Goal: Task Accomplishment & Management: Complete application form

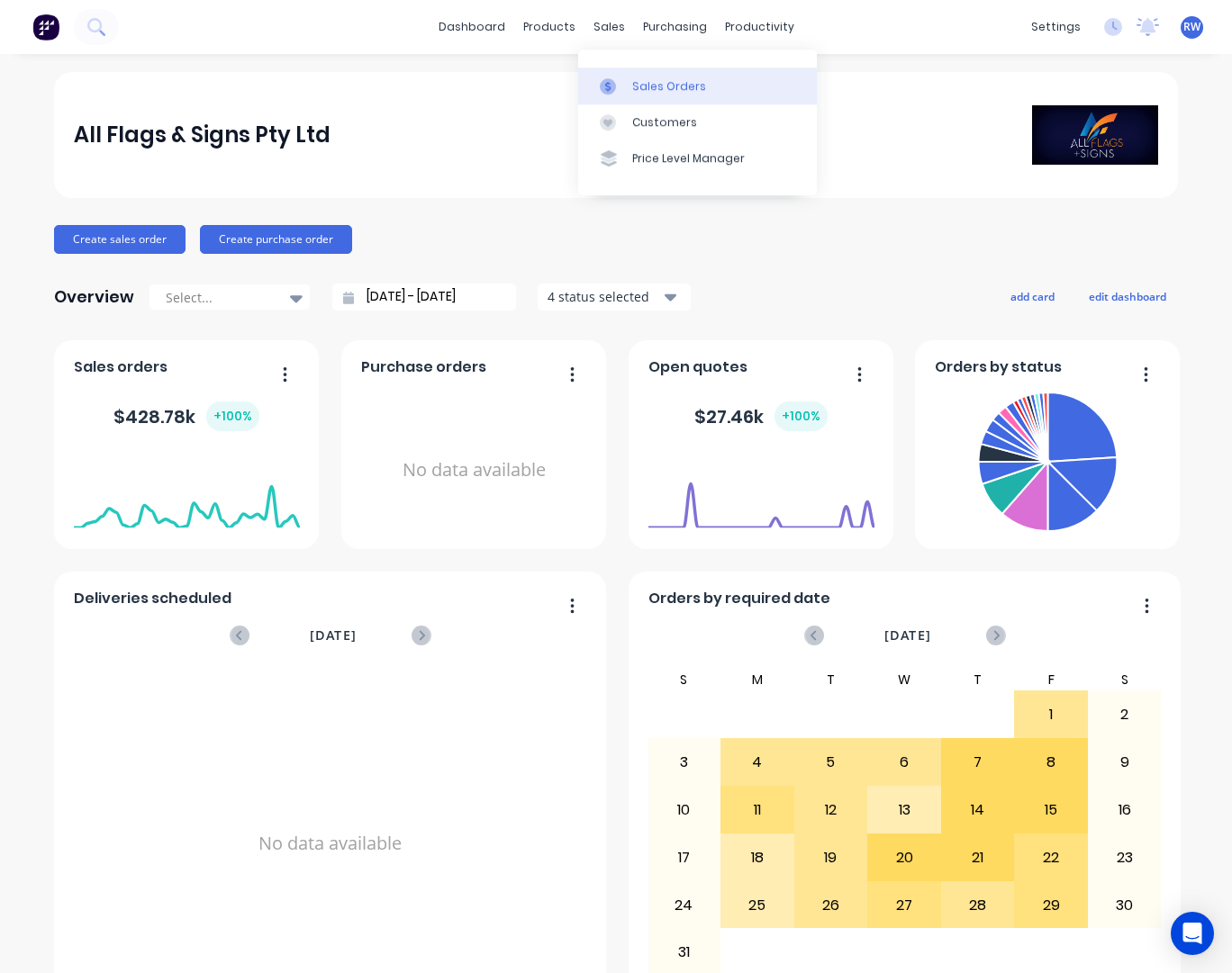
click at [667, 88] on div "Sales Orders" at bounding box center [669, 86] width 74 height 16
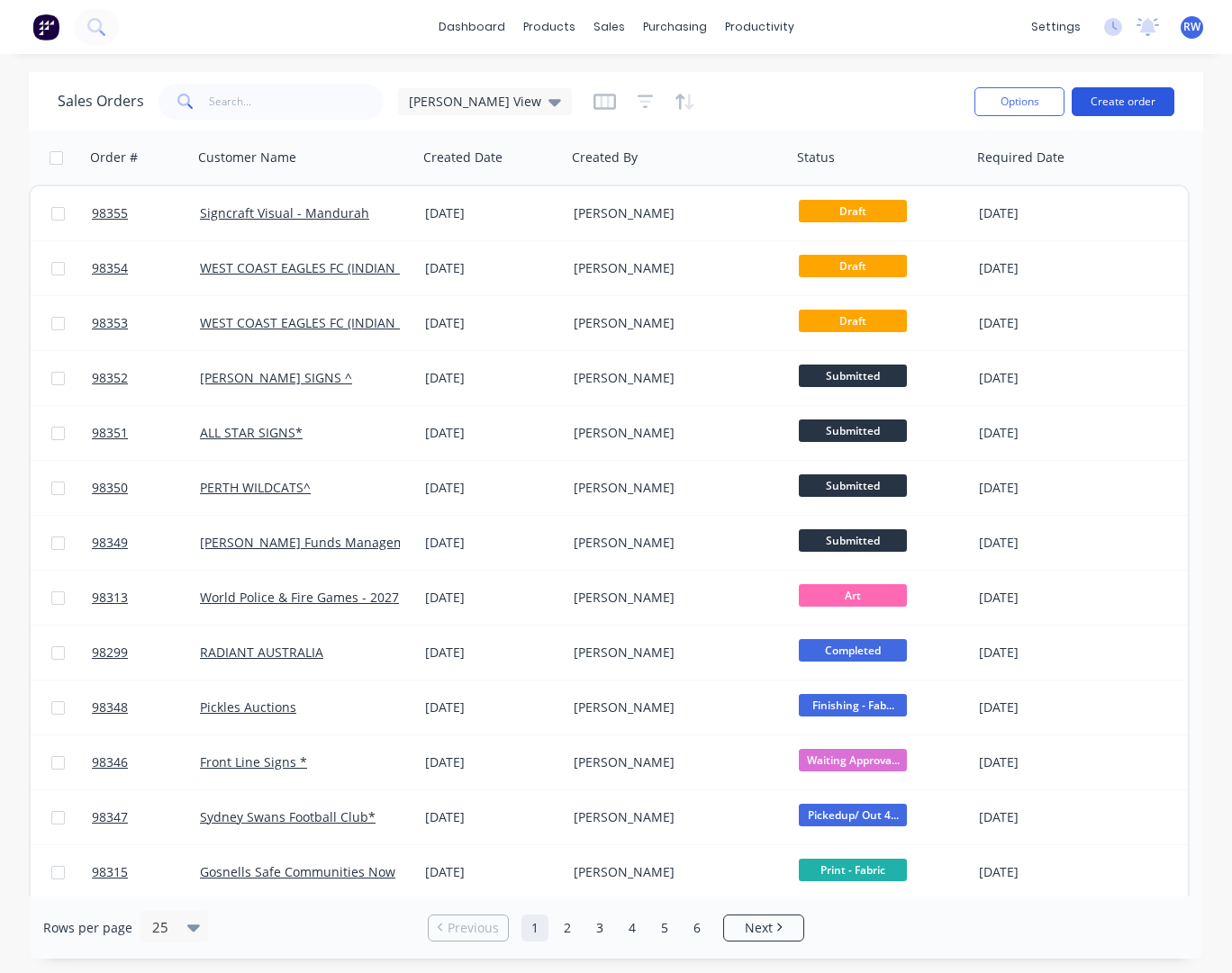
click at [1121, 102] on button "Create order" at bounding box center [1123, 101] width 102 height 29
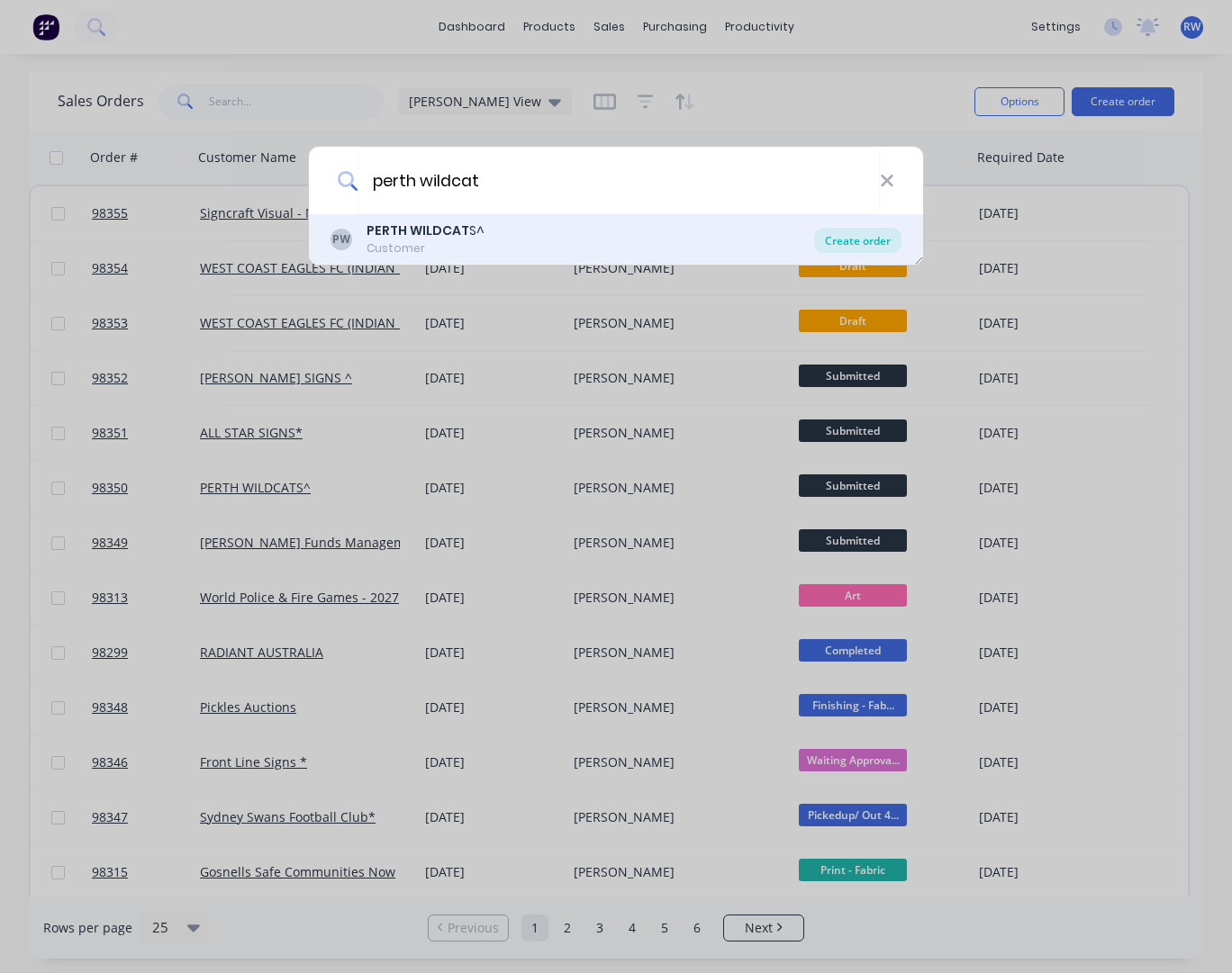
type input "perth wildcat"
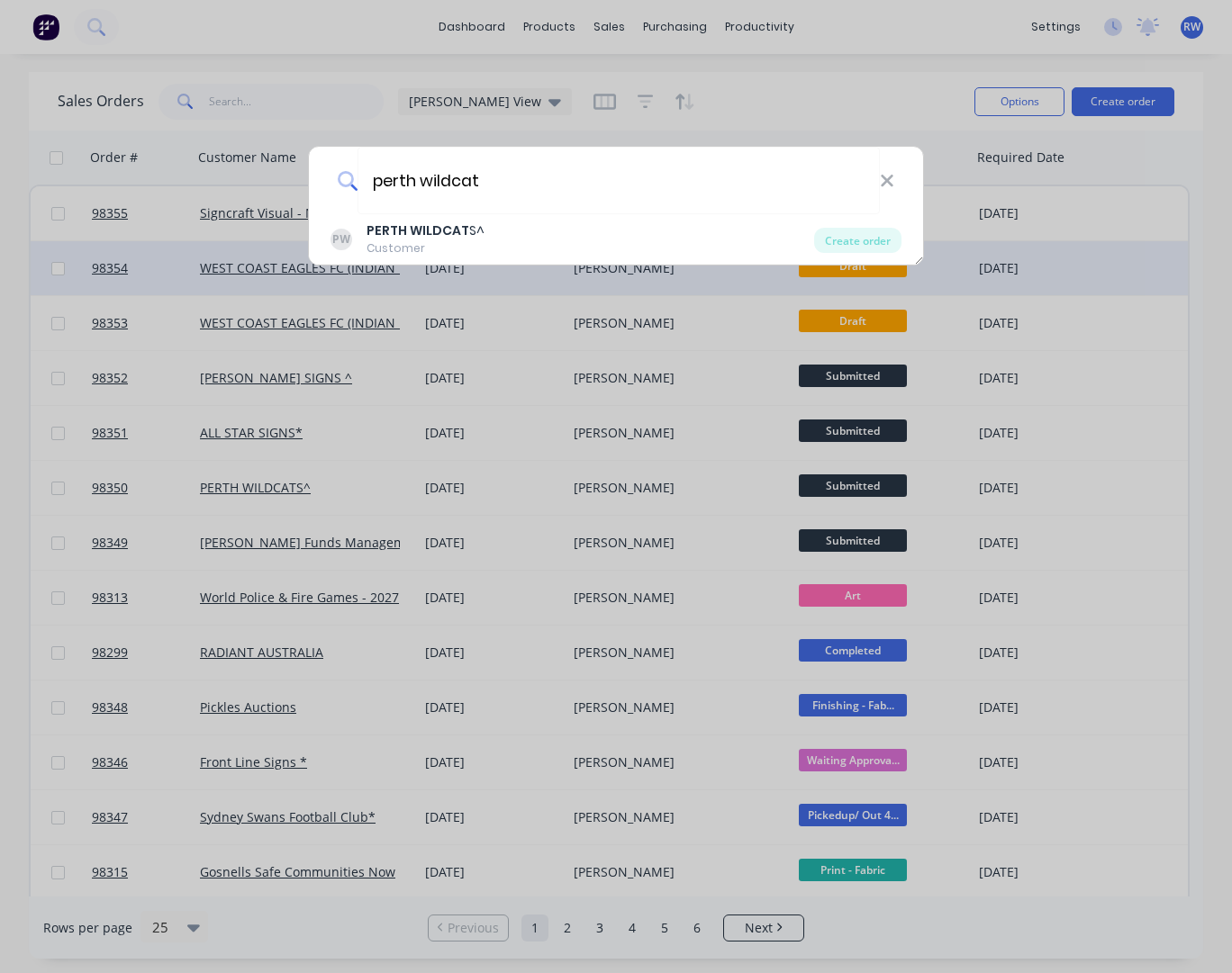
click at [850, 244] on div "Create order" at bounding box center [857, 241] width 88 height 26
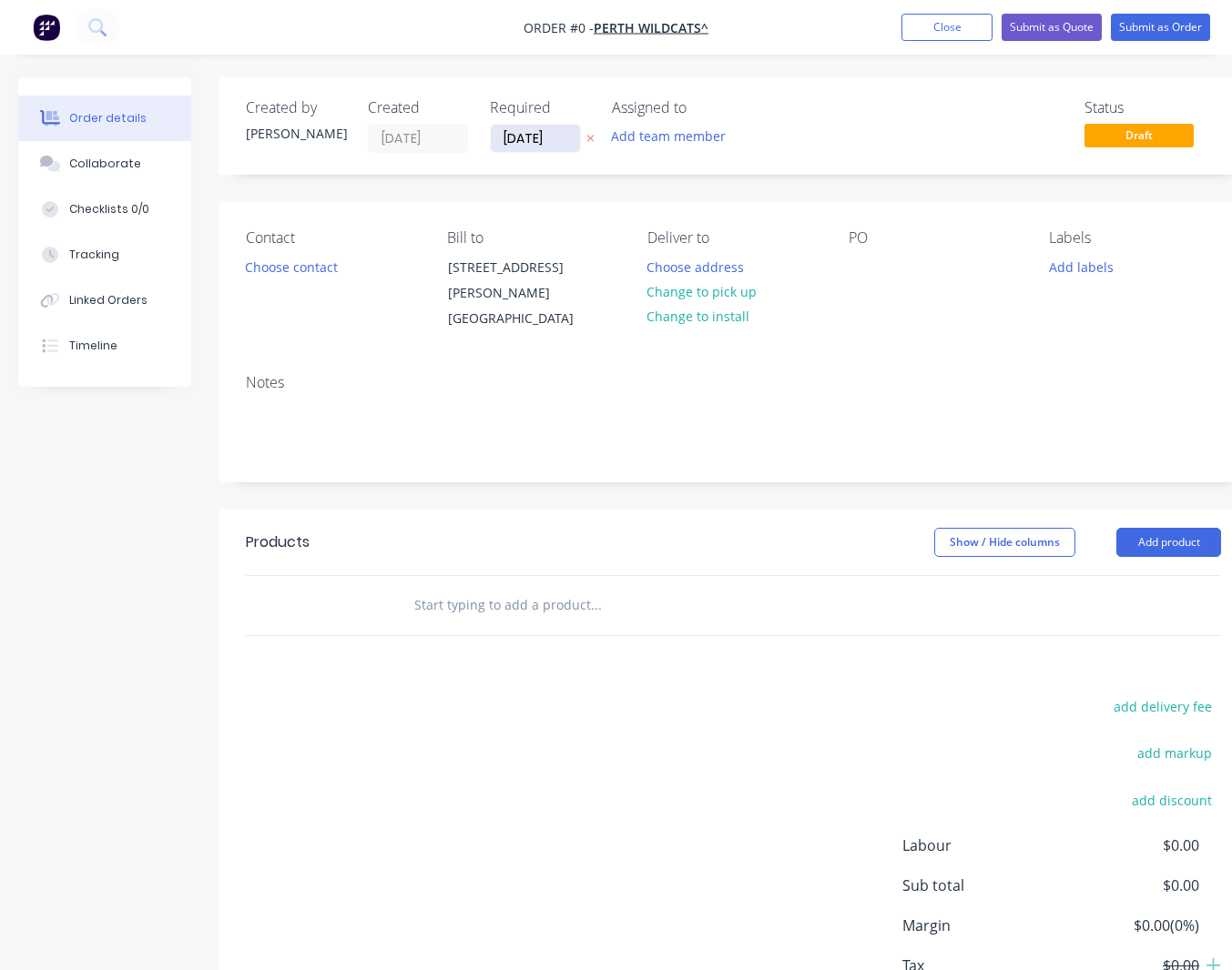
click at [549, 137] on input "[DATE]" at bounding box center [536, 137] width 89 height 27
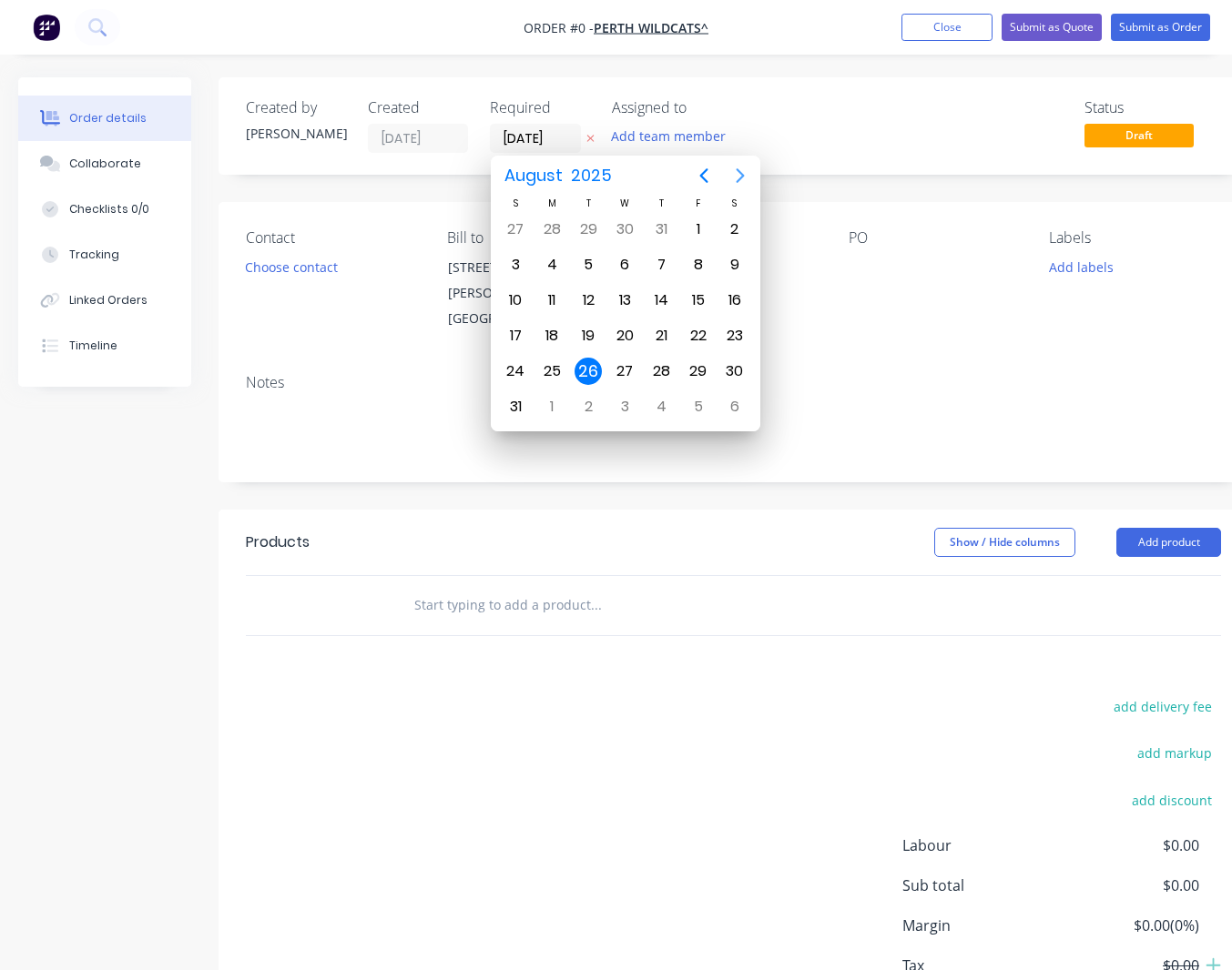
click at [743, 173] on icon "Next page" at bounding box center [741, 176] width 22 height 22
click at [697, 226] on div "5" at bounding box center [698, 229] width 27 height 27
type input "[DATE]"
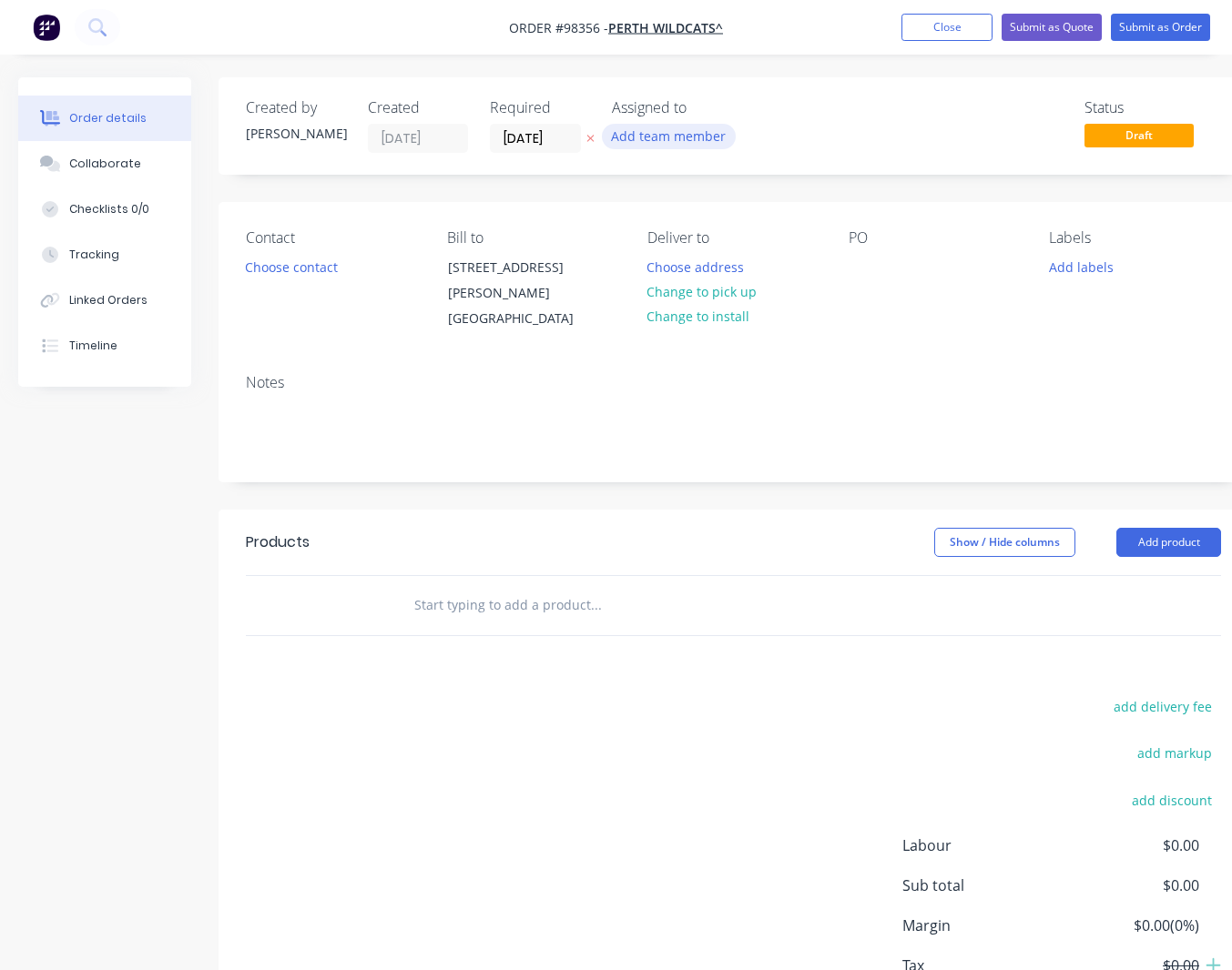
click at [654, 135] on button "Add team member" at bounding box center [668, 136] width 134 height 25
type input "[PERSON_NAME]"
click at [641, 240] on div at bounding box center [641, 238] width 37 height 37
click at [291, 268] on button "Choose contact" at bounding box center [291, 266] width 112 height 25
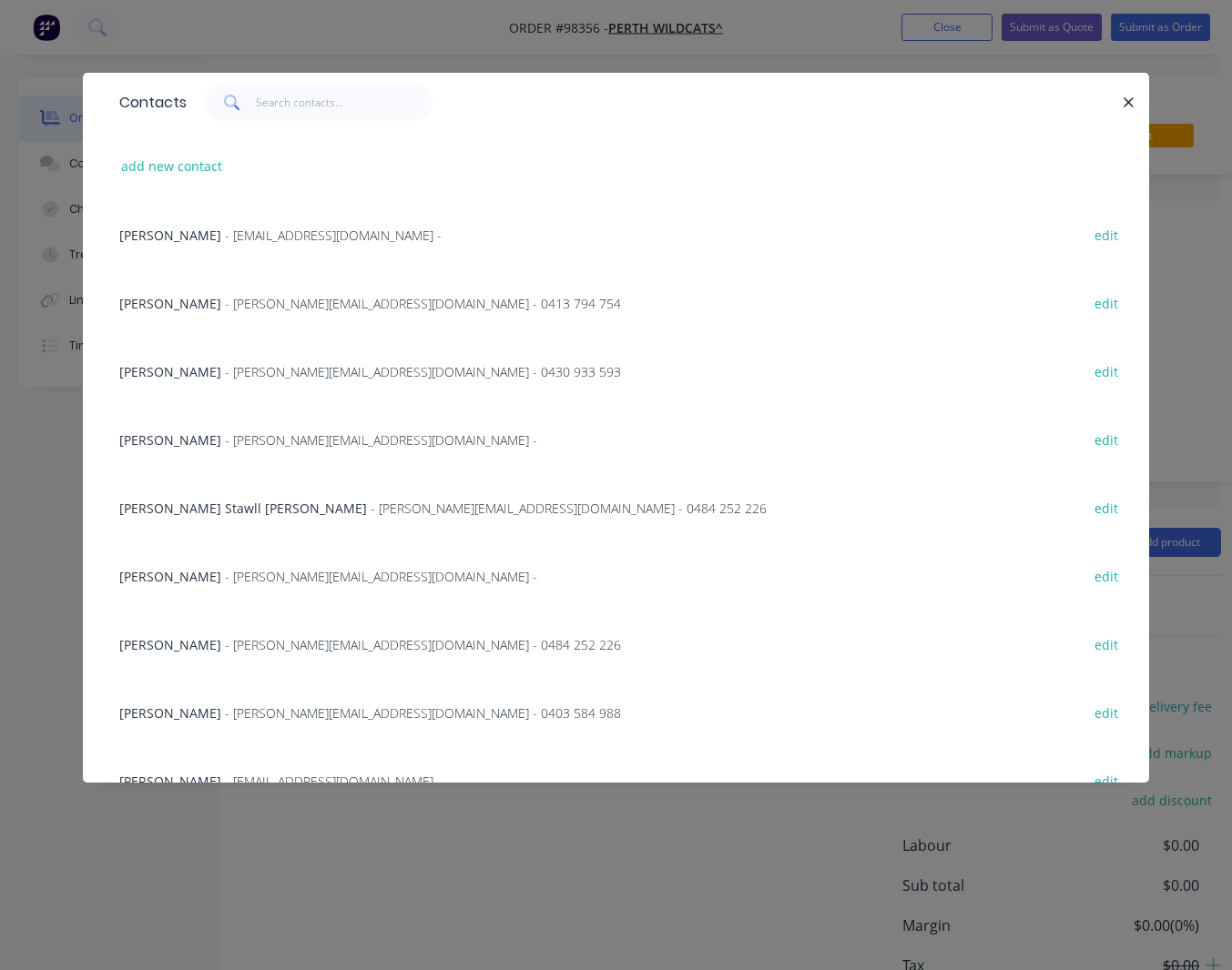
click at [225, 706] on span "- [PERSON_NAME][EMAIL_ADDRESS][DOMAIN_NAME] - 0403 584 988" at bounding box center [423, 713] width 396 height 17
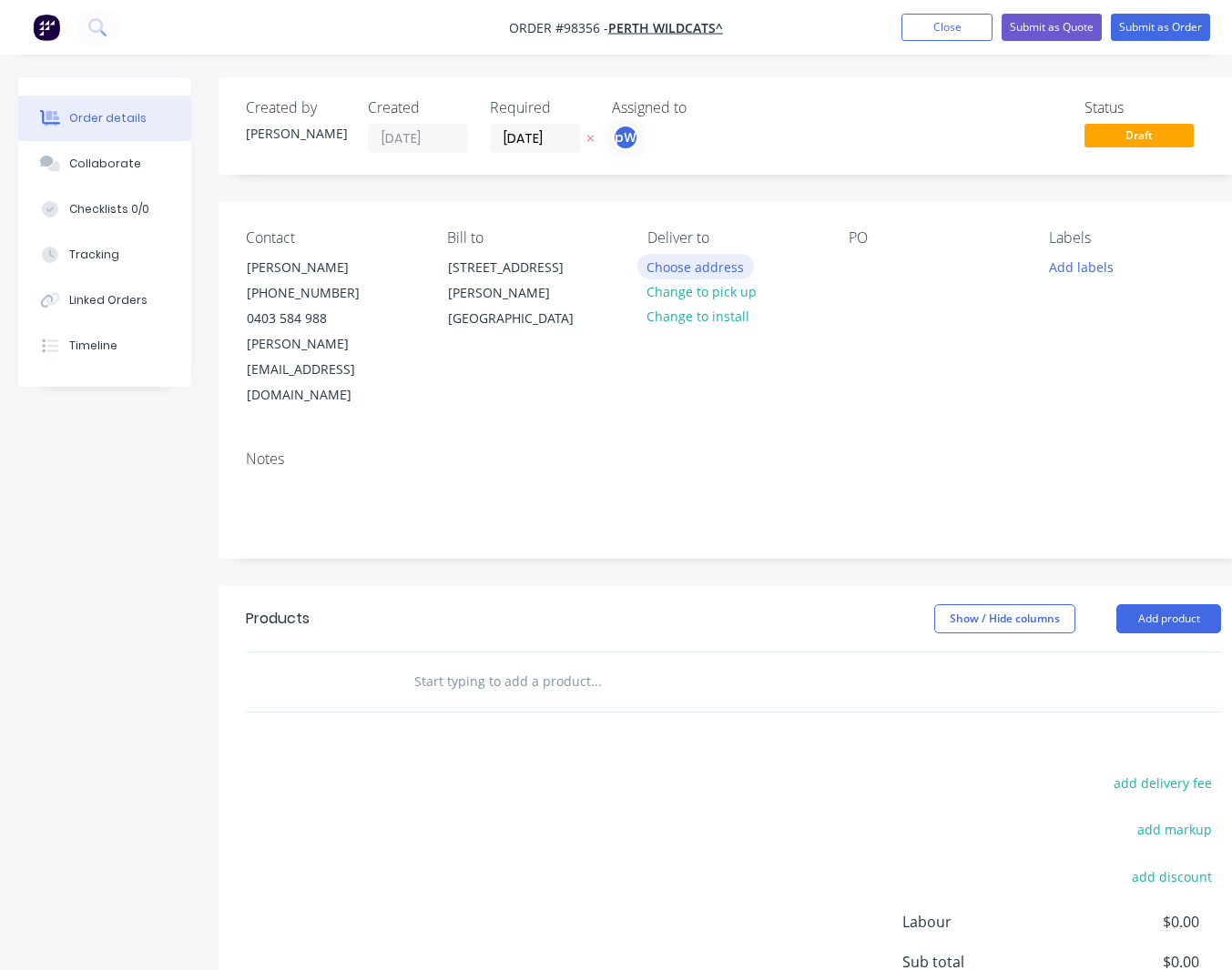
click at [699, 265] on button "Choose address" at bounding box center [695, 266] width 116 height 25
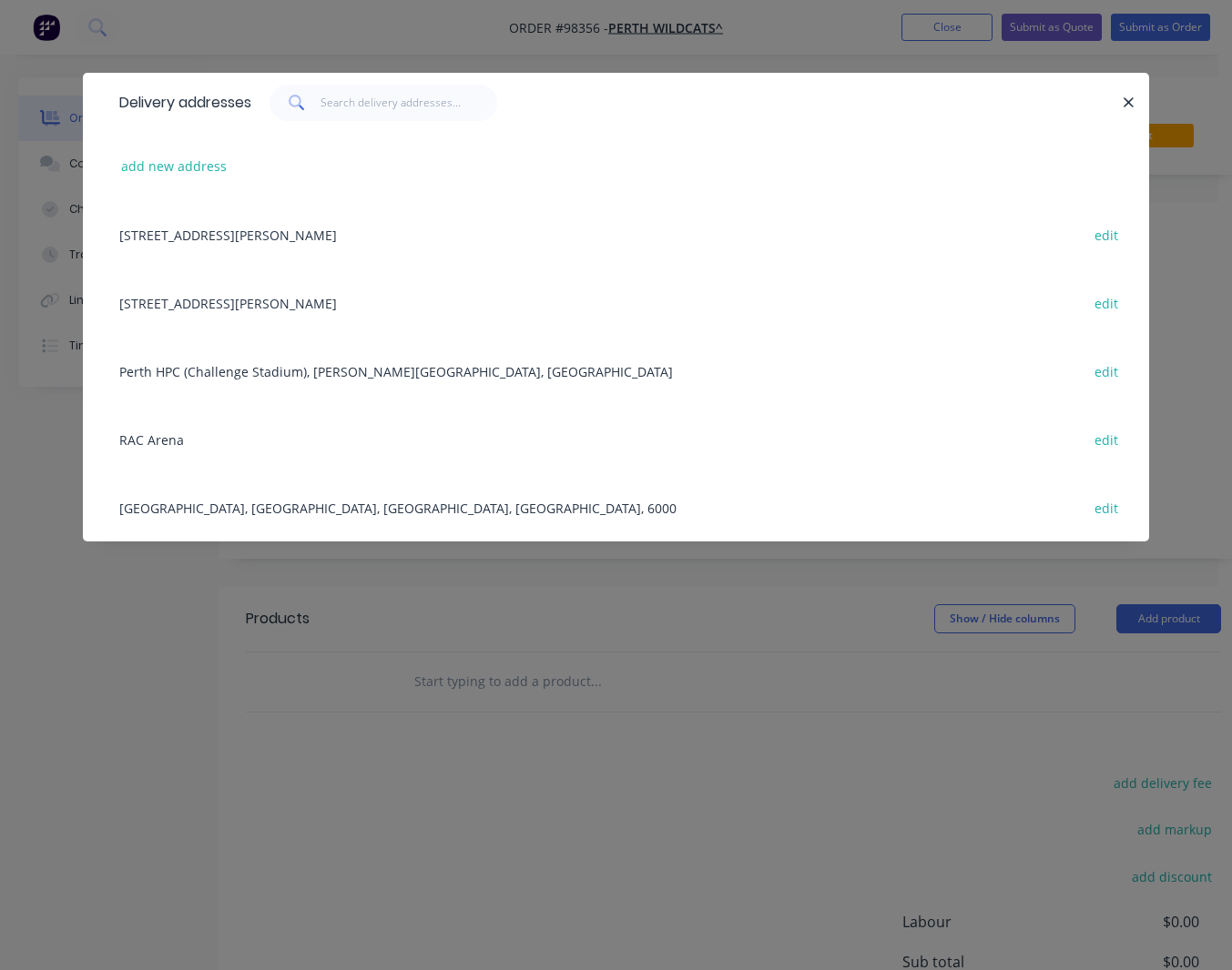
click at [170, 440] on div "RAC Arena edit" at bounding box center [616, 439] width 1012 height 69
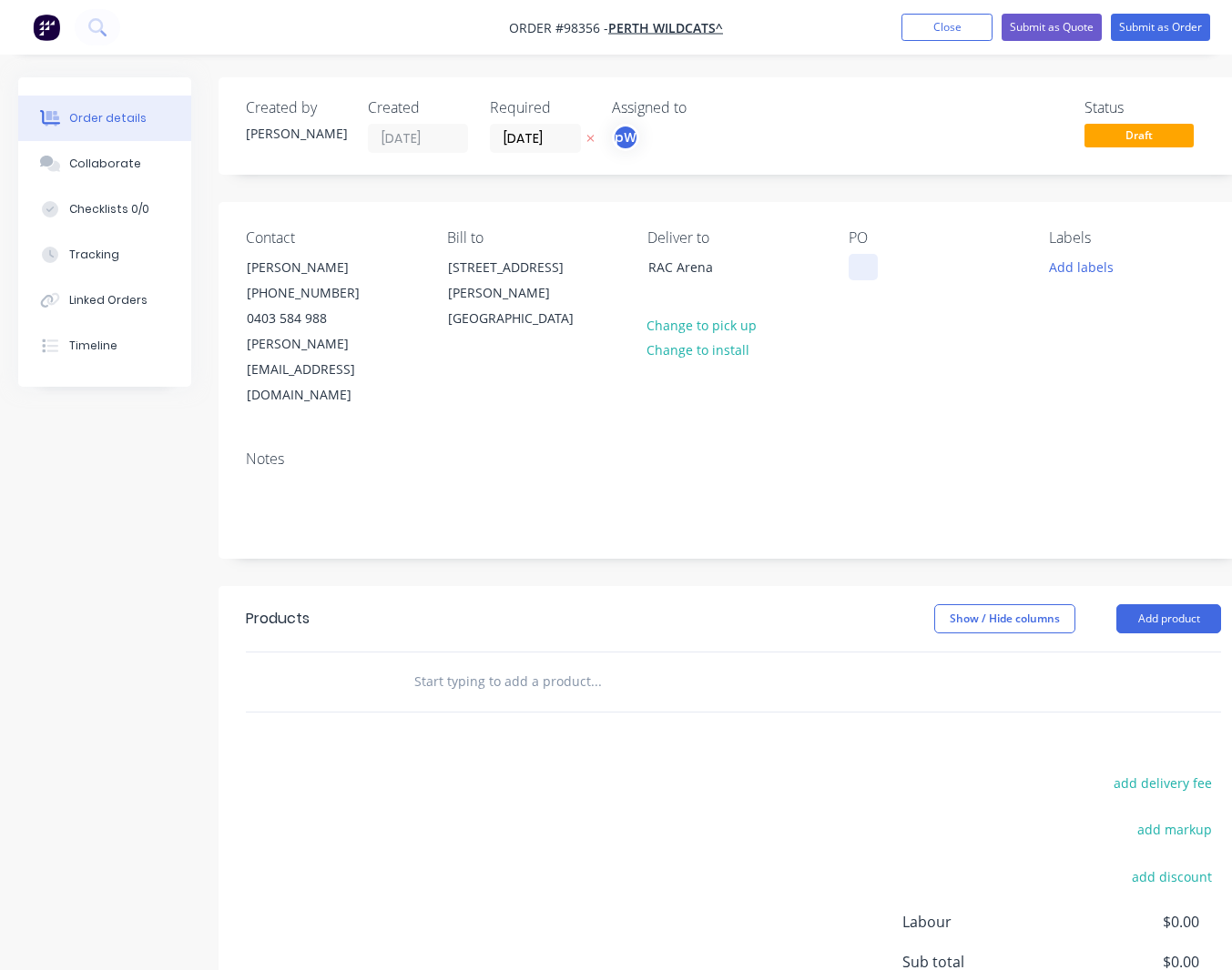
click at [859, 265] on div at bounding box center [863, 267] width 29 height 27
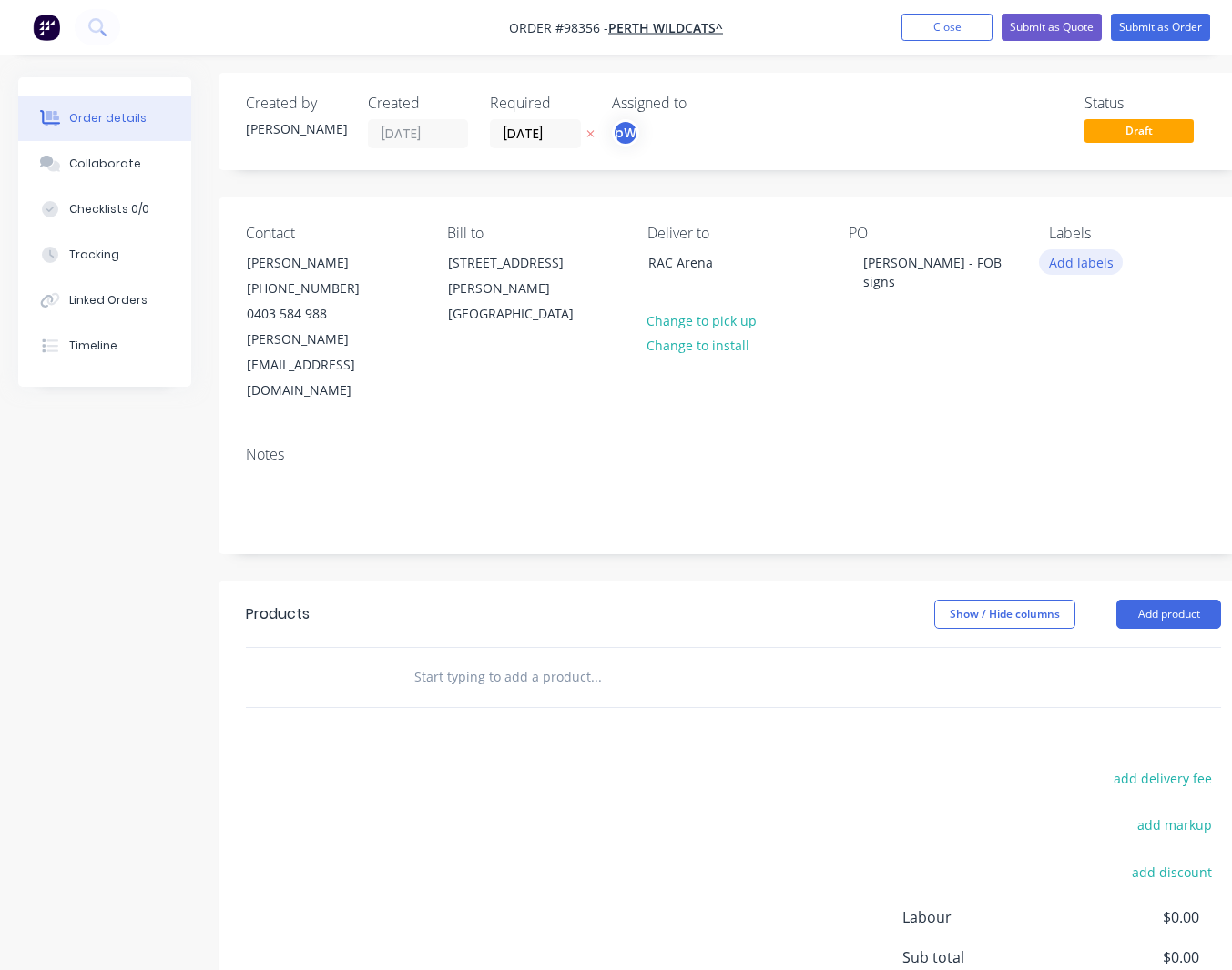
click at [1078, 264] on button "Add labels" at bounding box center [1081, 261] width 84 height 25
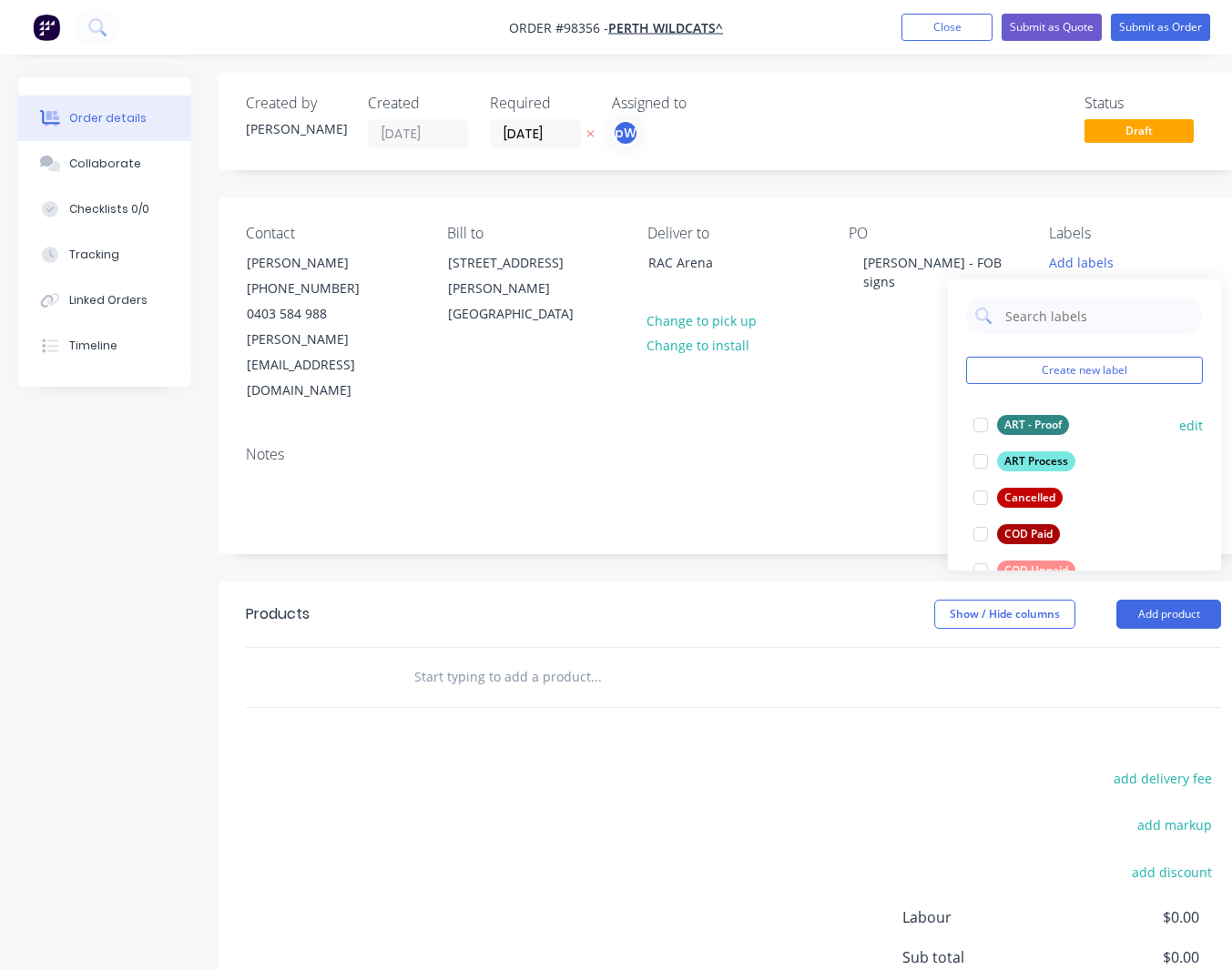
click at [1032, 424] on div "ART - Proof" at bounding box center [1033, 425] width 72 height 20
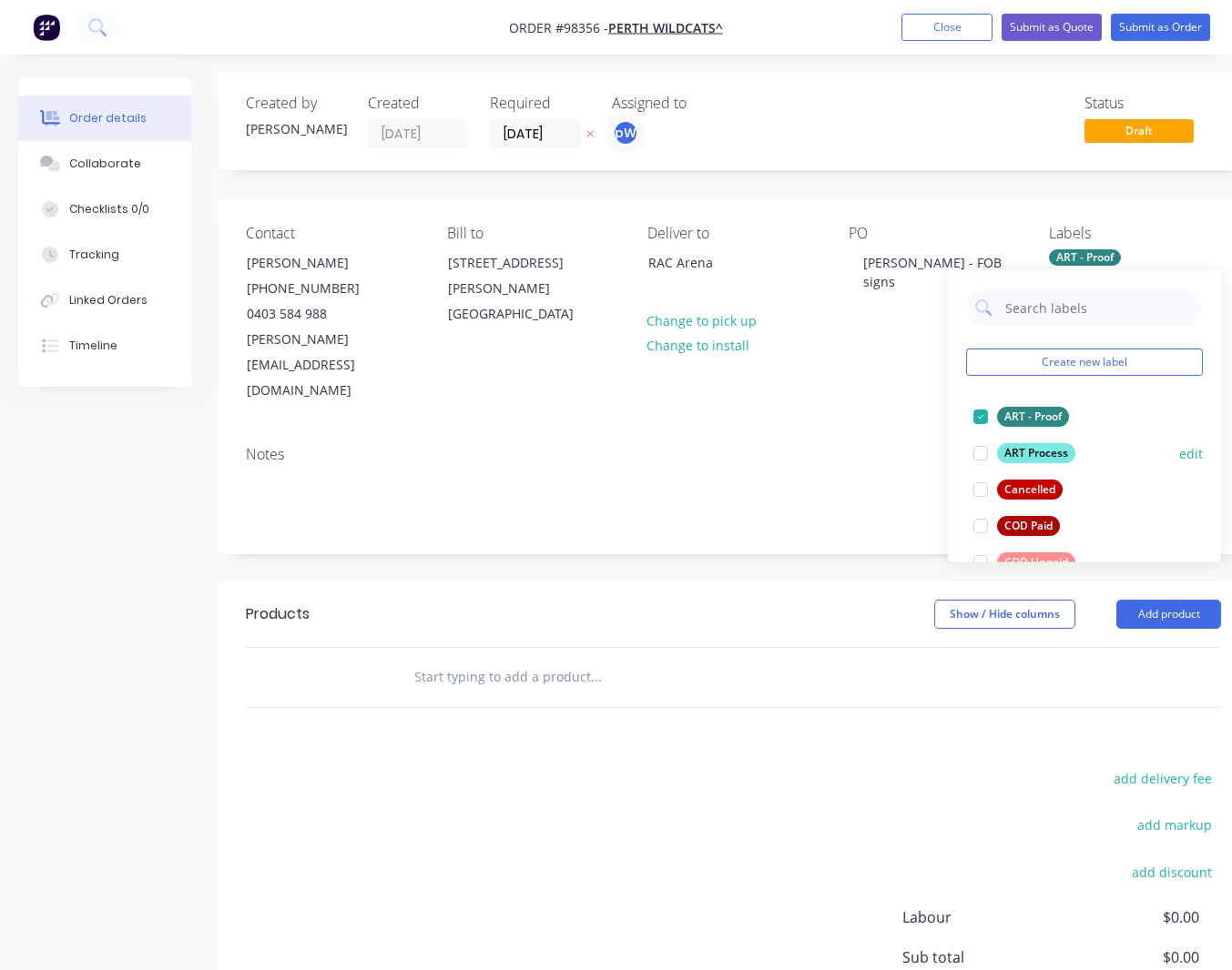
click at [1035, 452] on div "ART Process" at bounding box center [1036, 453] width 79 height 20
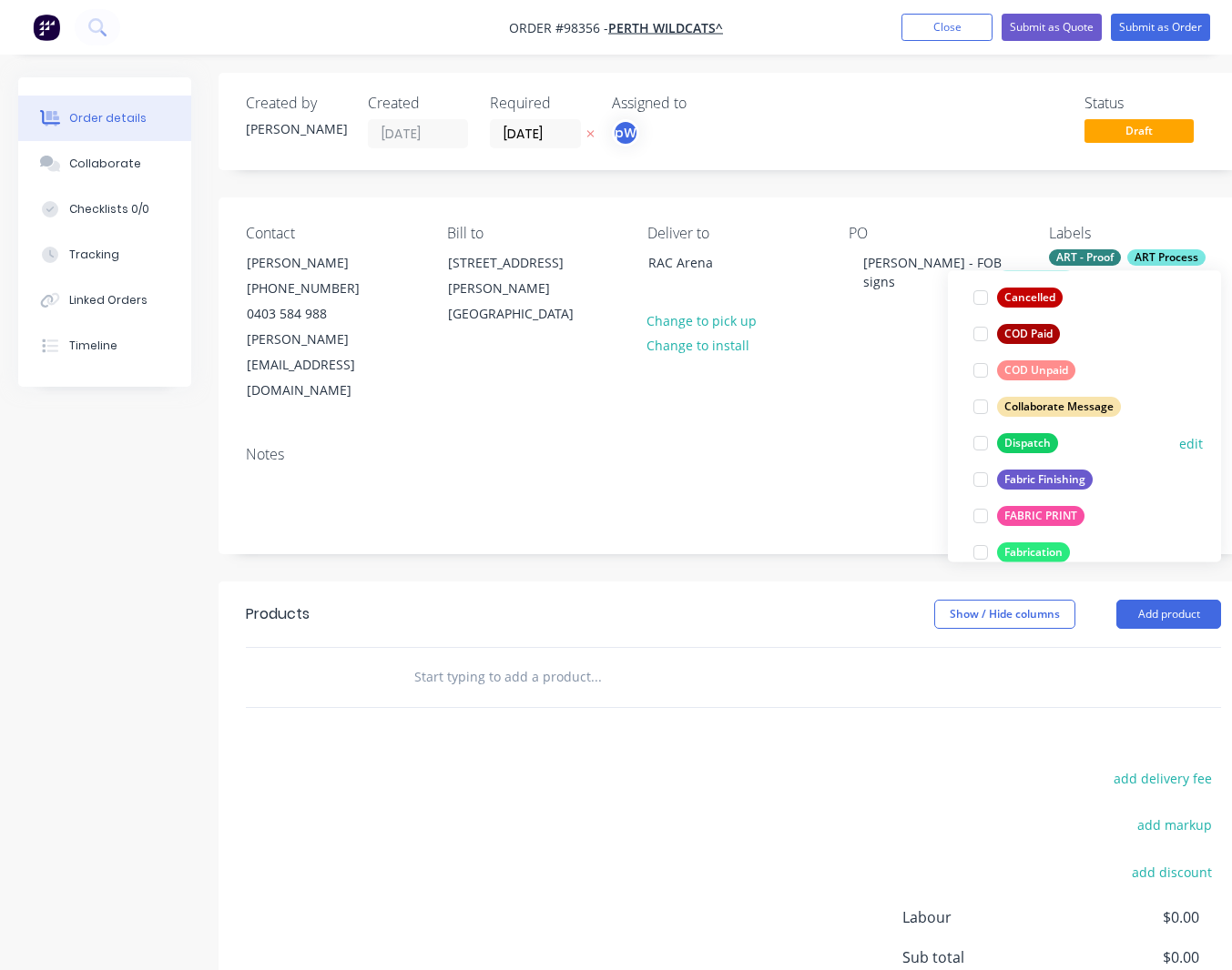
click at [1033, 441] on div "Dispatch" at bounding box center [1027, 443] width 61 height 20
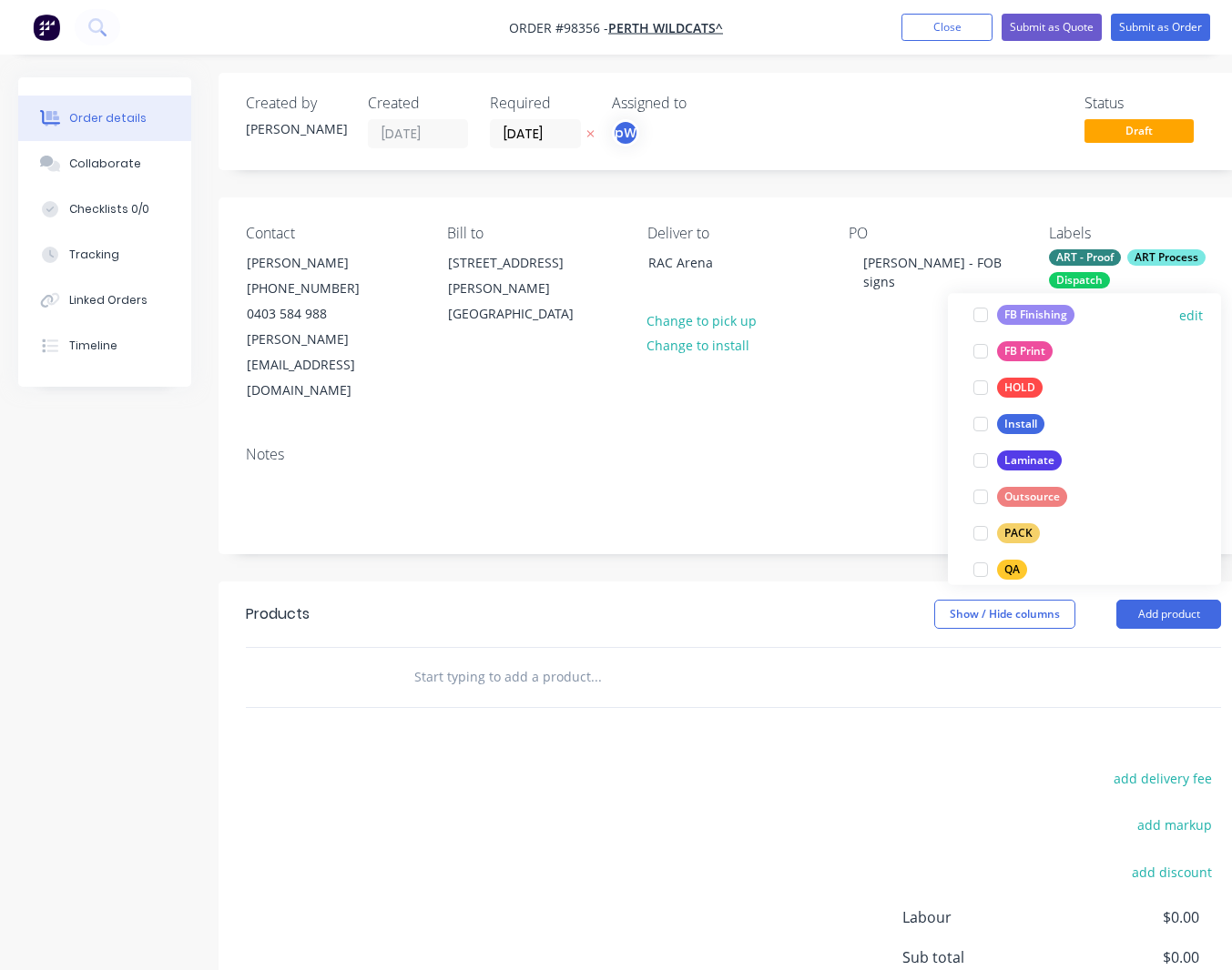
click at [1033, 320] on div "FB Finishing" at bounding box center [1036, 316] width 78 height 20
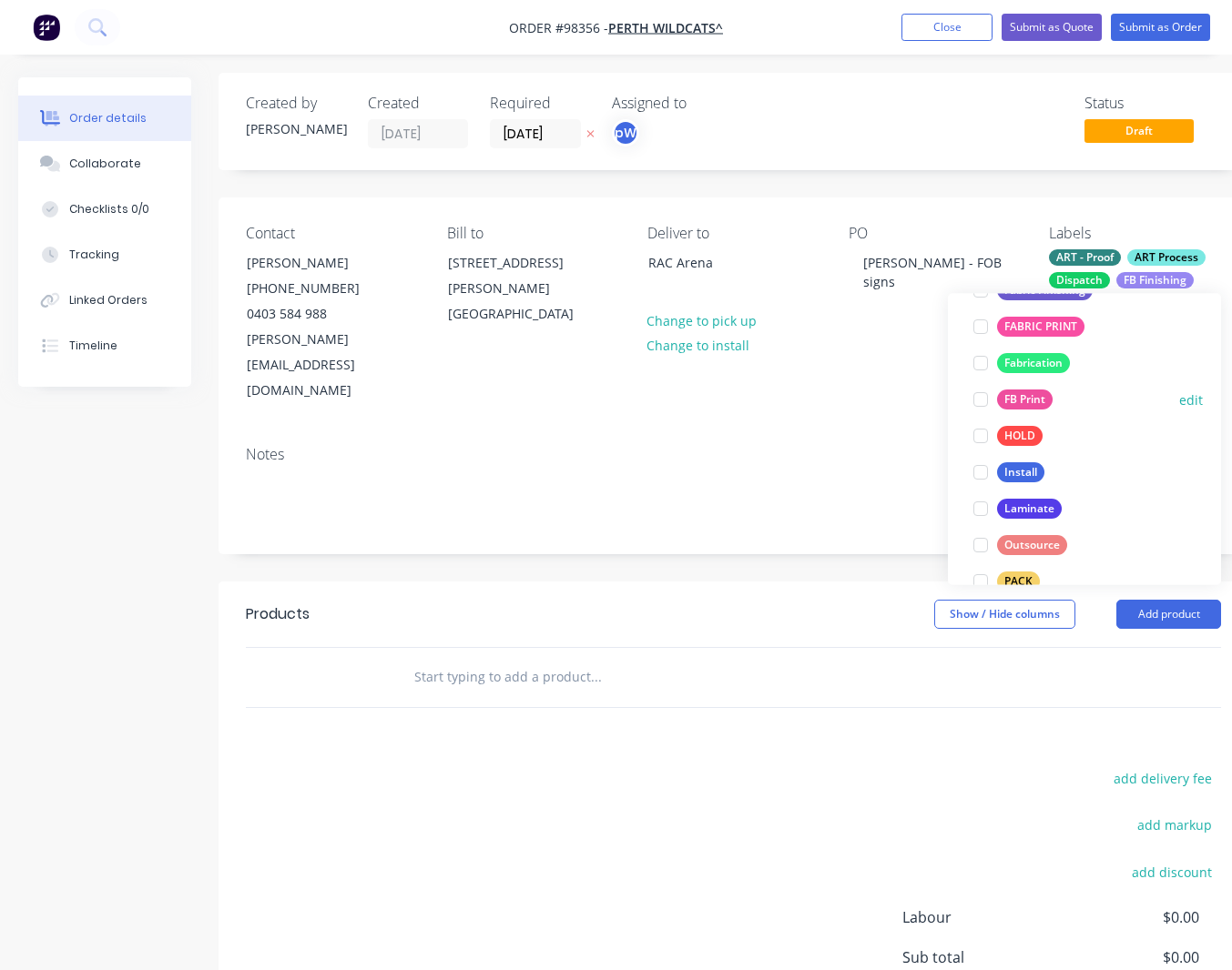
click at [1021, 402] on div "FB Print" at bounding box center [1025, 401] width 56 height 20
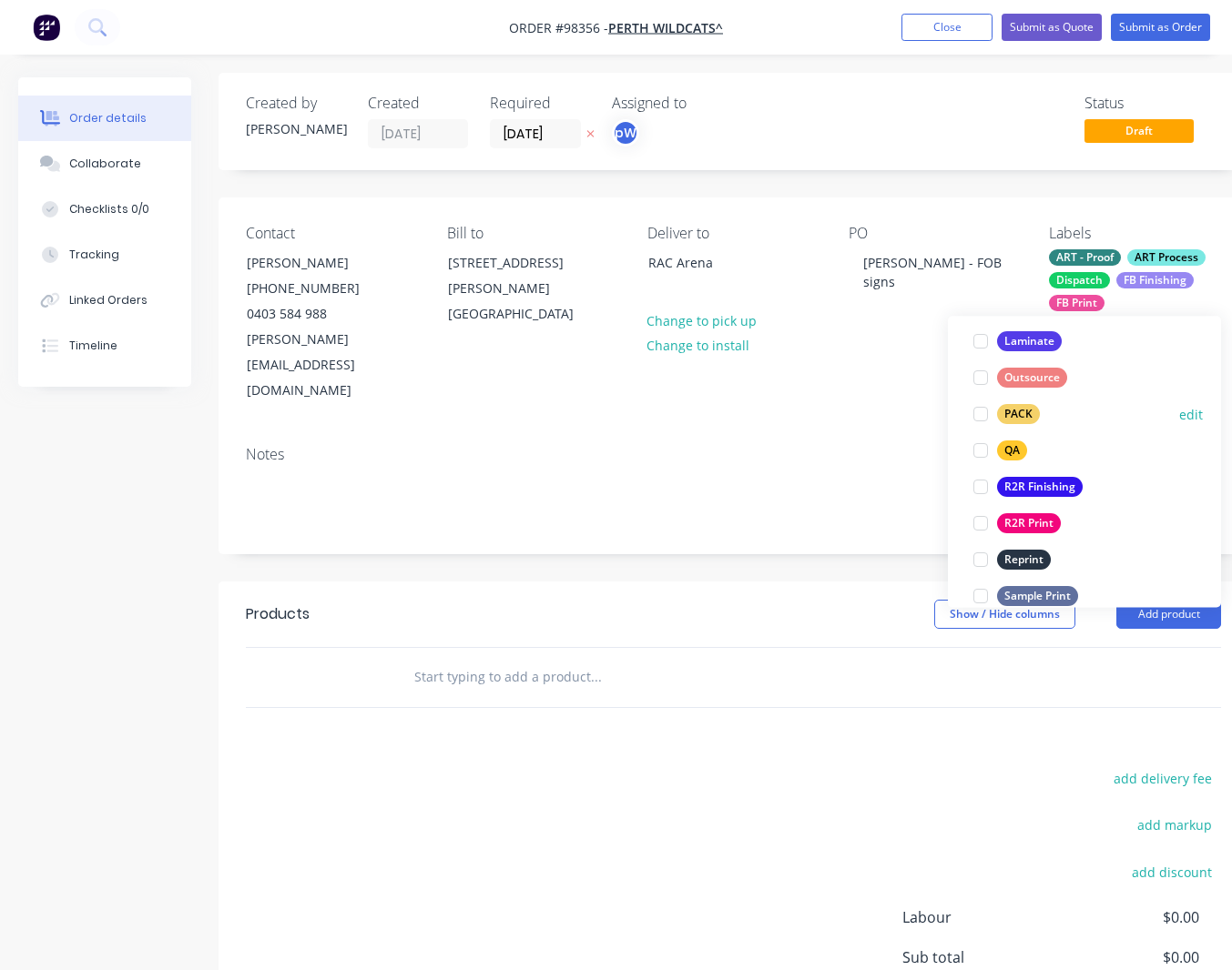
click at [1013, 409] on div "PACK" at bounding box center [1018, 415] width 43 height 20
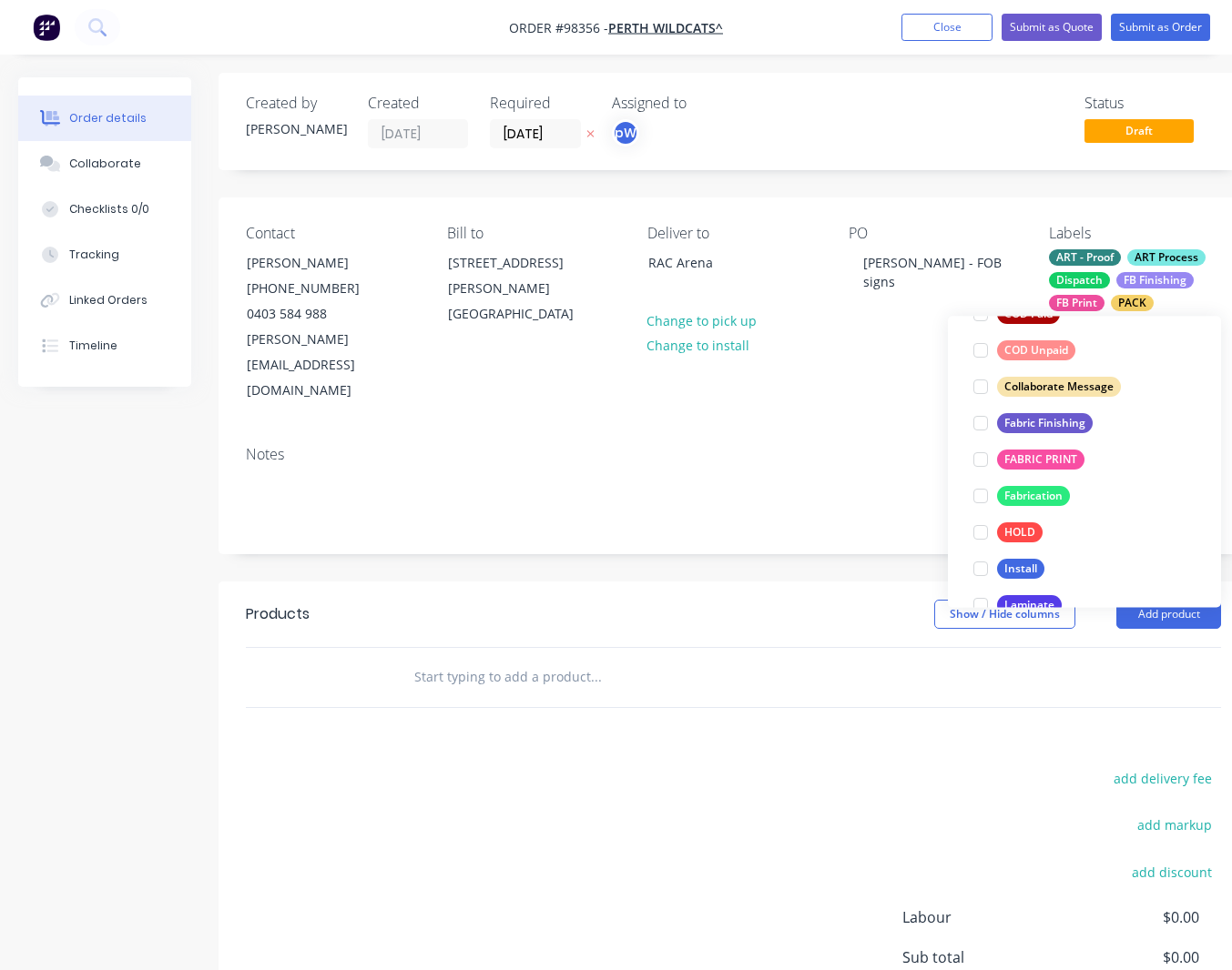
scroll to position [553, 0]
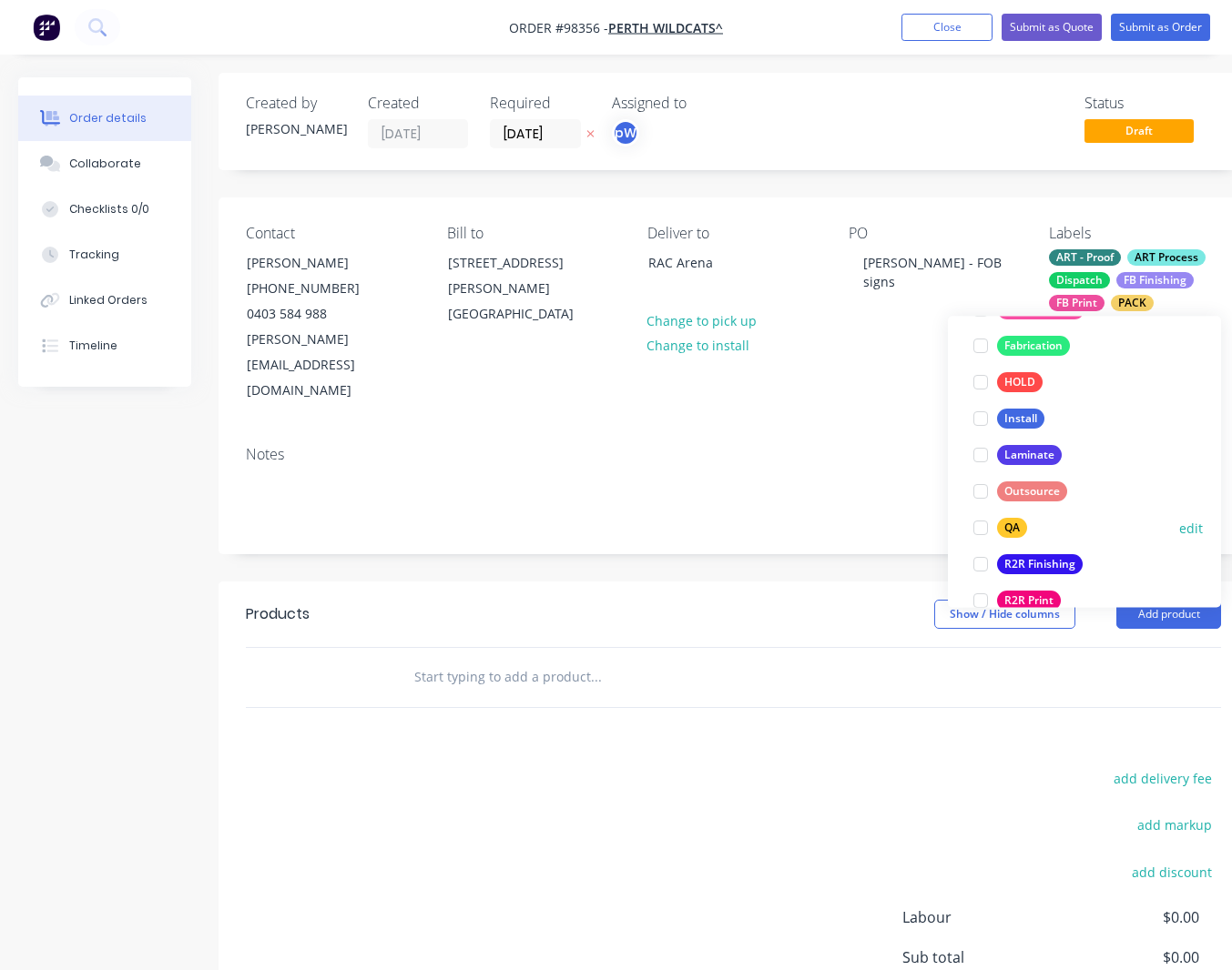
click at [1014, 528] on div "QA" at bounding box center [1012, 529] width 30 height 20
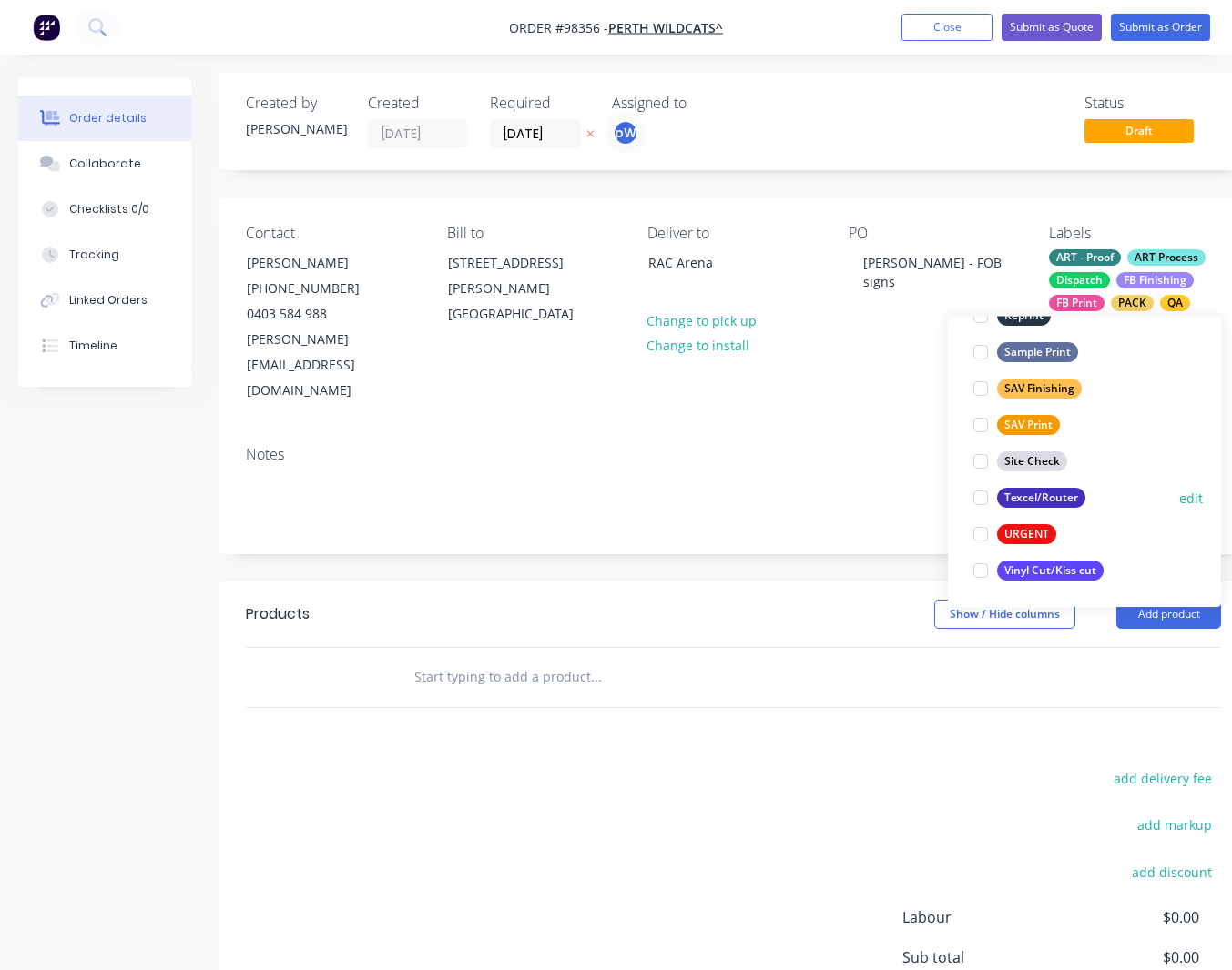
click at [1025, 499] on div "Texcel/Router" at bounding box center [1041, 499] width 88 height 20
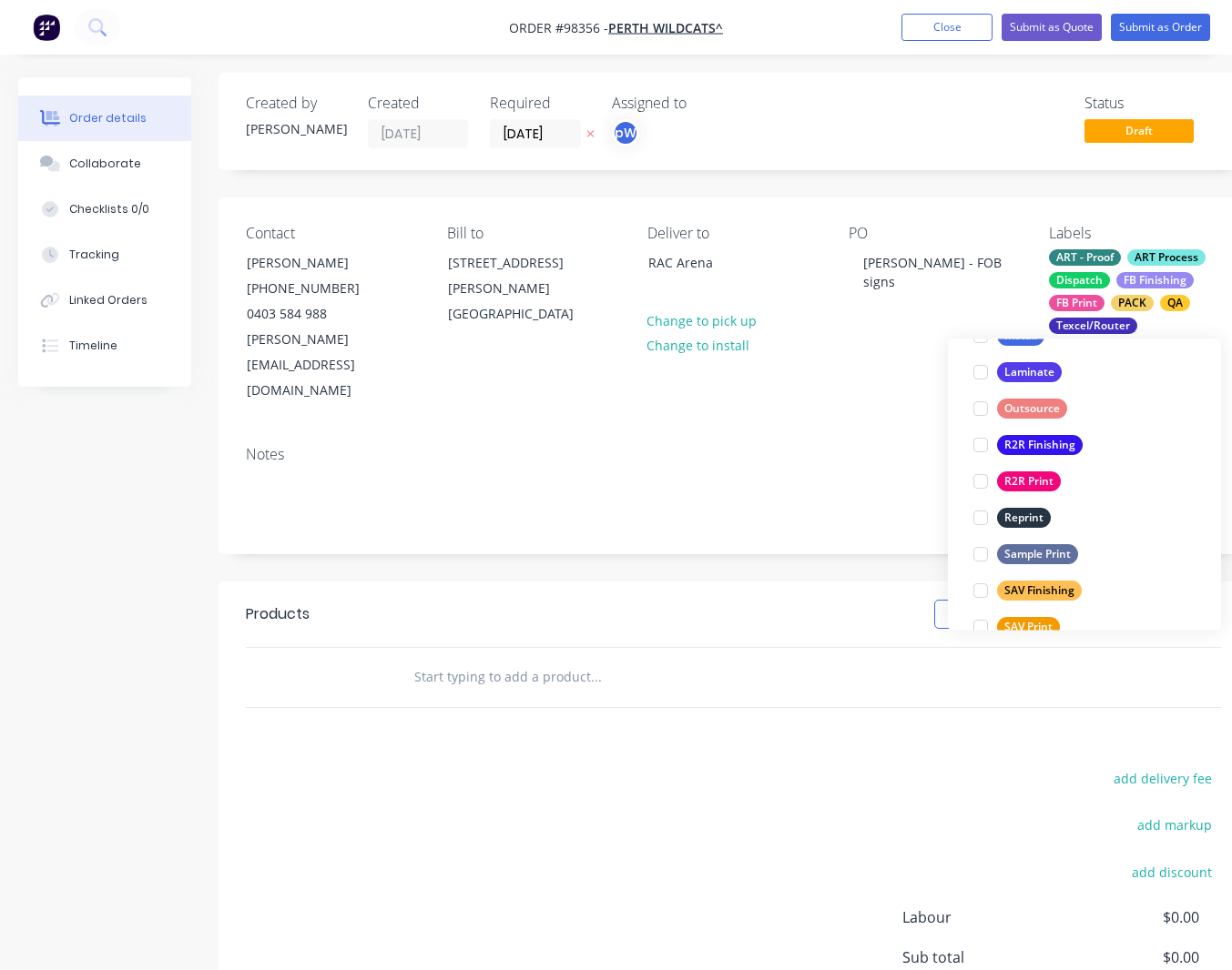
scroll to position [874, 0]
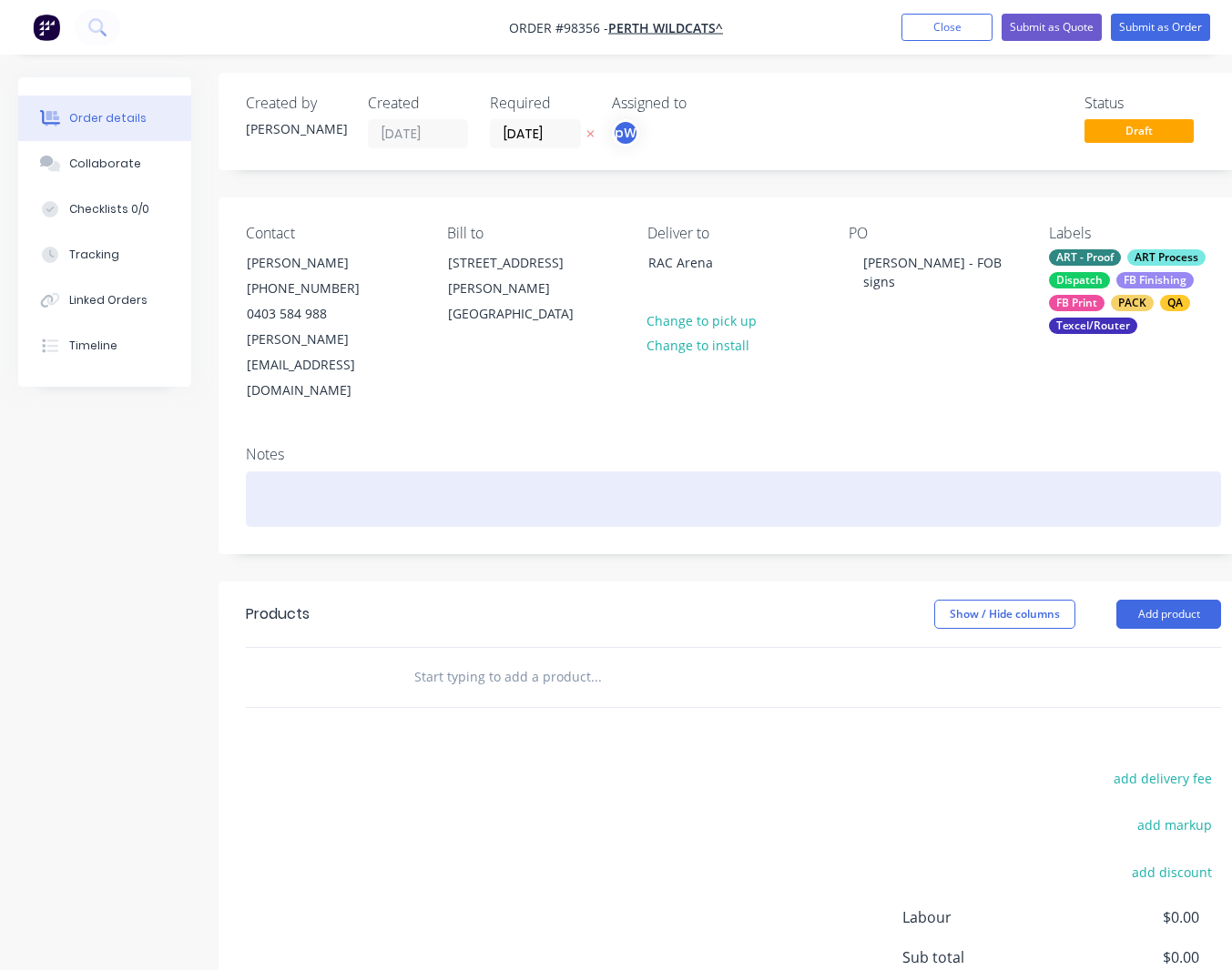
click at [313, 471] on div at bounding box center [733, 499] width 975 height 56
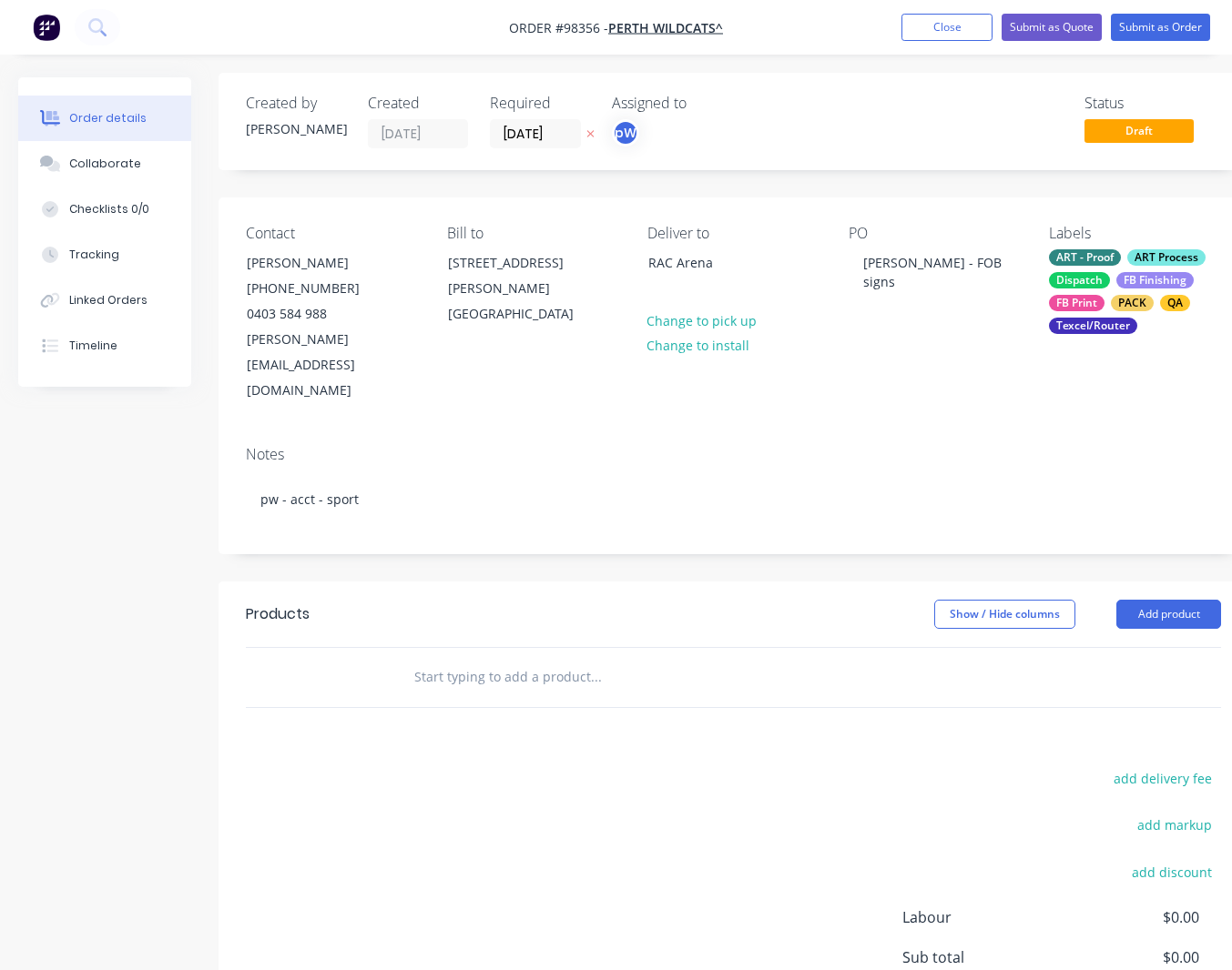
click at [427, 659] on input "text" at bounding box center [596, 677] width 364 height 37
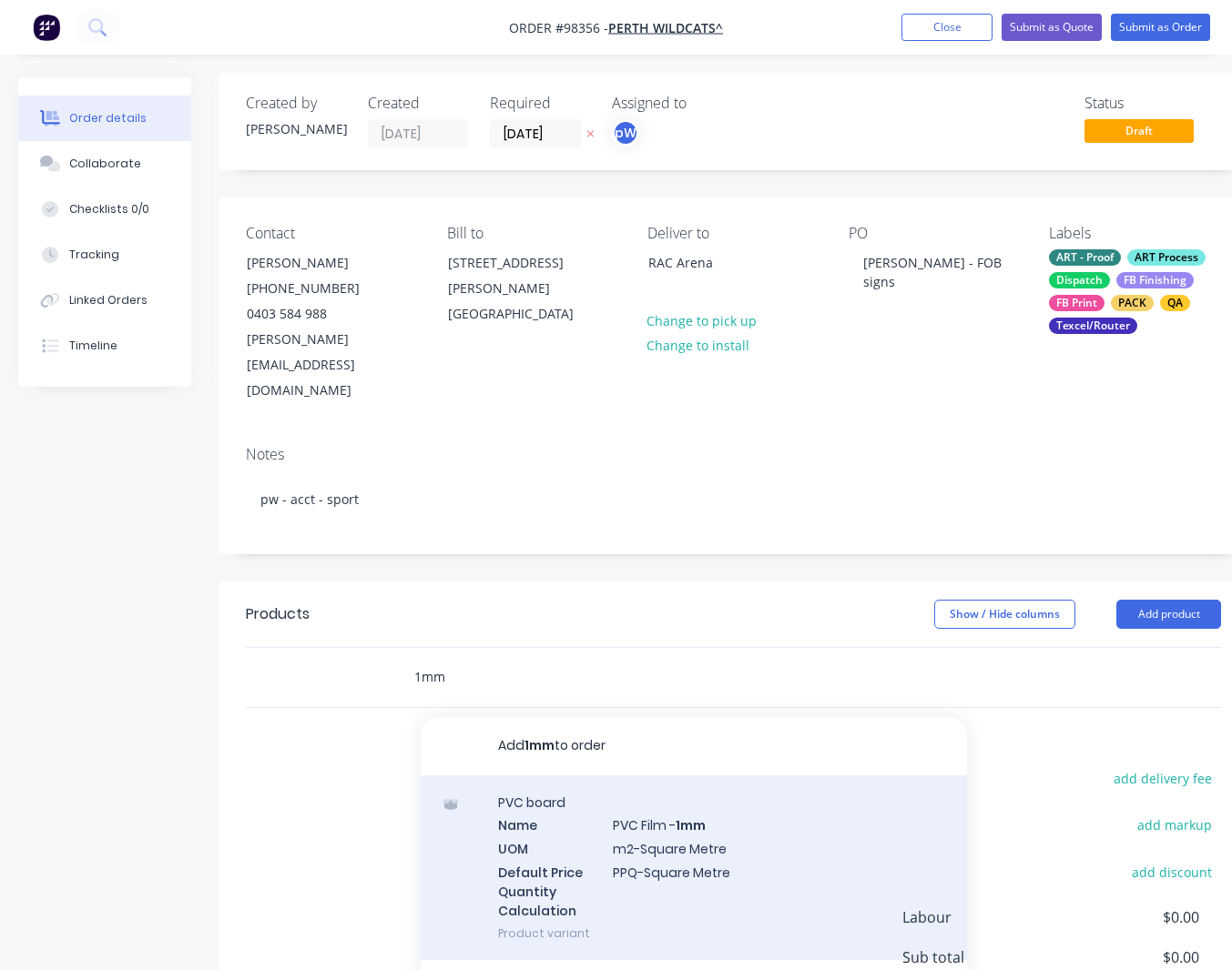
type input "1mm"
click at [640, 792] on div "PVC board Name PVC Film - 1mm UOM m2-Square Metre Default Price Quantity Calcul…" at bounding box center [694, 868] width 547 height 185
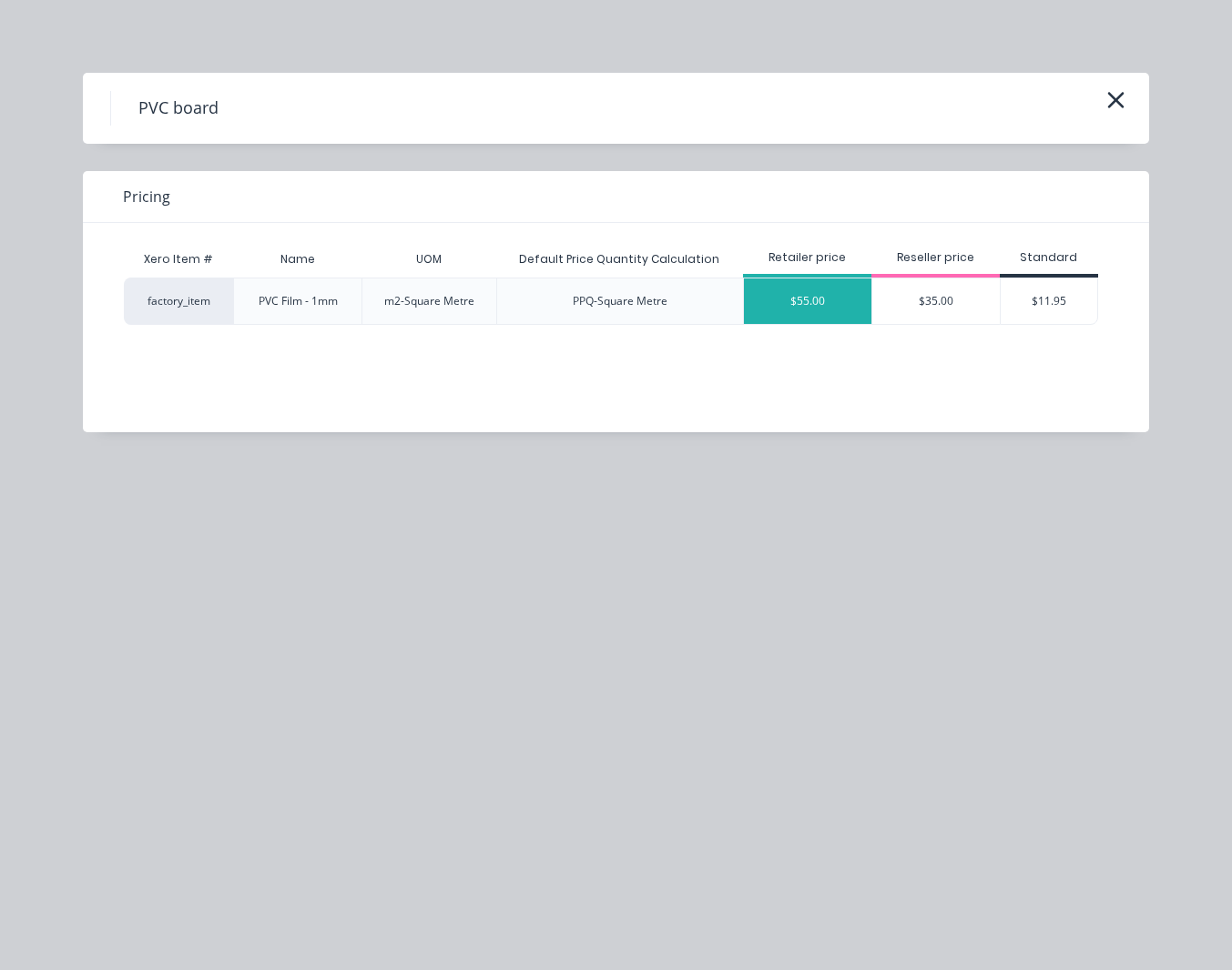
click at [812, 300] on div "$55.00" at bounding box center [807, 301] width 127 height 46
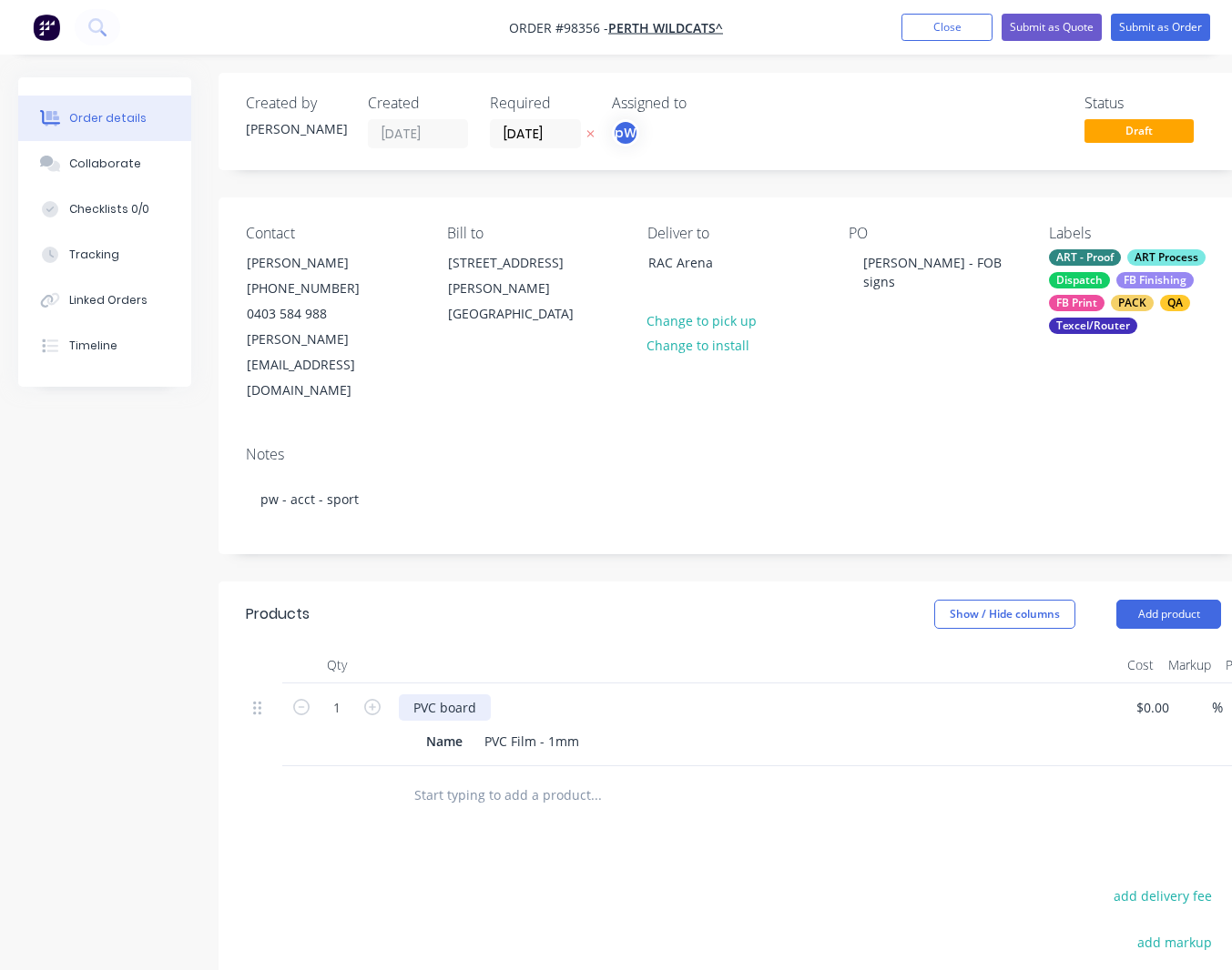
click at [482, 695] on div "PVC board" at bounding box center [444, 708] width 92 height 27
drag, startPoint x: 466, startPoint y: 691, endPoint x: 418, endPoint y: 686, distance: 48.3
click at [419, 728] on div "Name" at bounding box center [443, 741] width 51 height 27
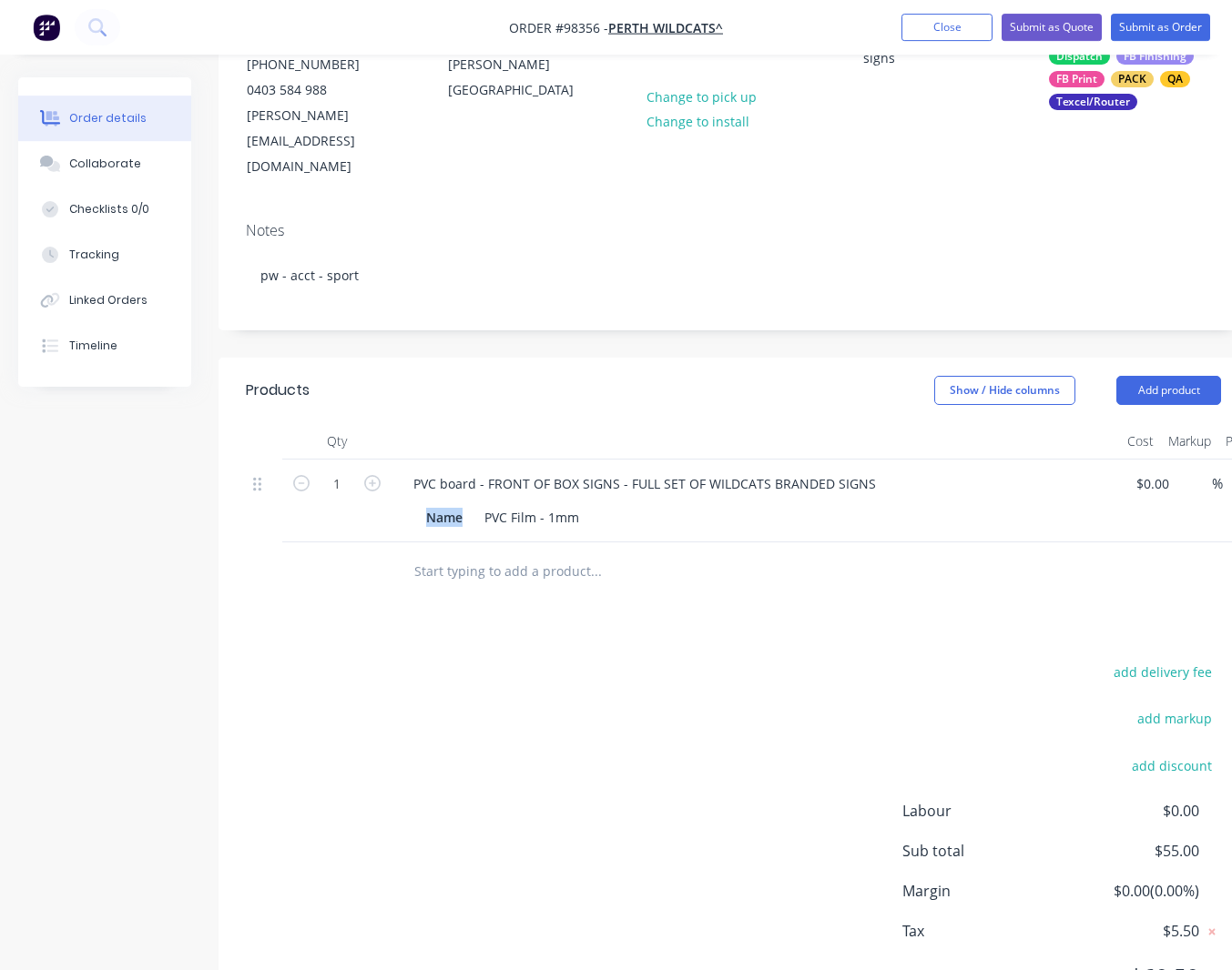
scroll to position [273, 0]
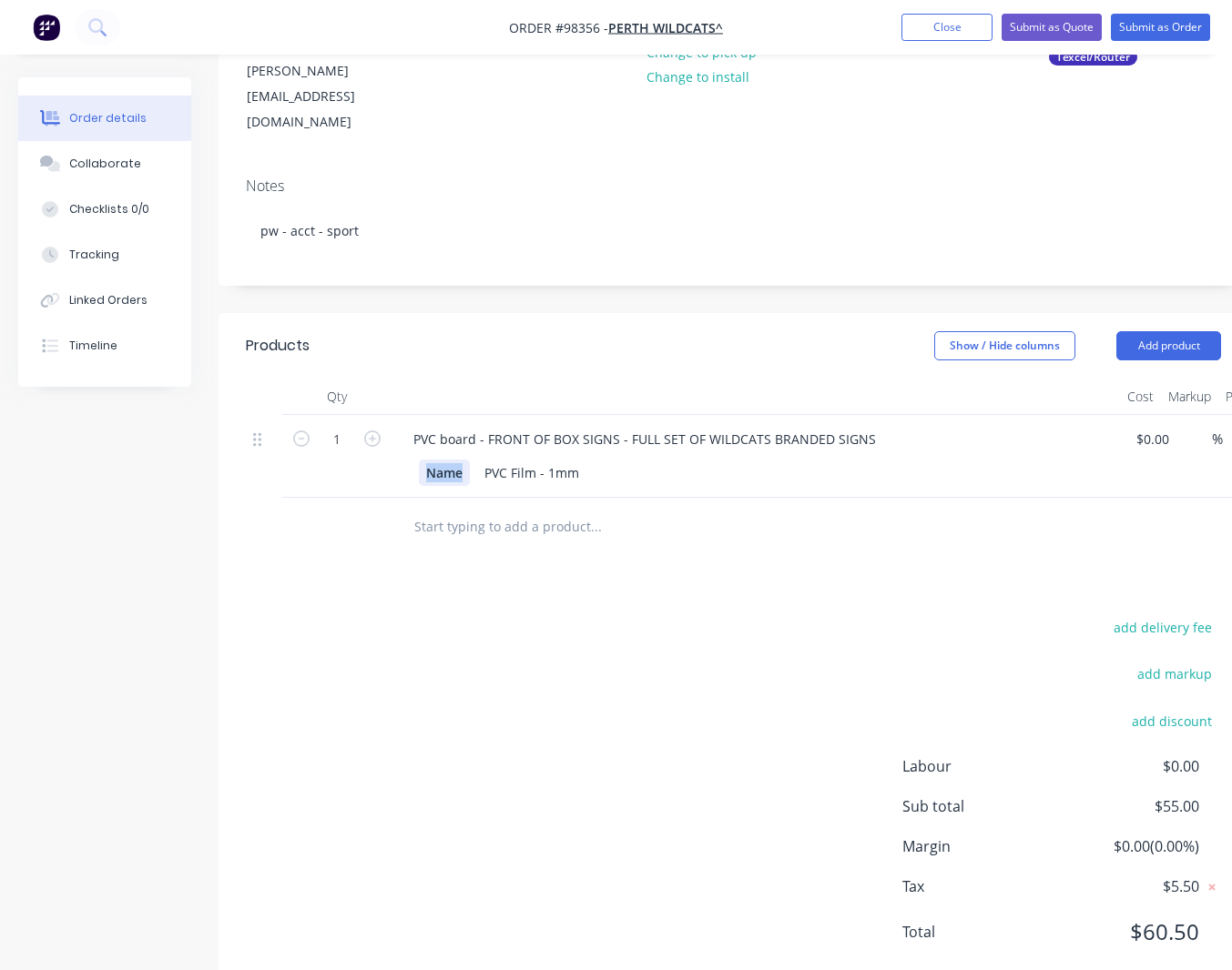
click at [459, 460] on div "Name" at bounding box center [443, 473] width 51 height 27
drag, startPoint x: 465, startPoint y: 422, endPoint x: 416, endPoint y: 421, distance: 49.0
click at [419, 460] on div "Name" at bounding box center [443, 473] width 51 height 27
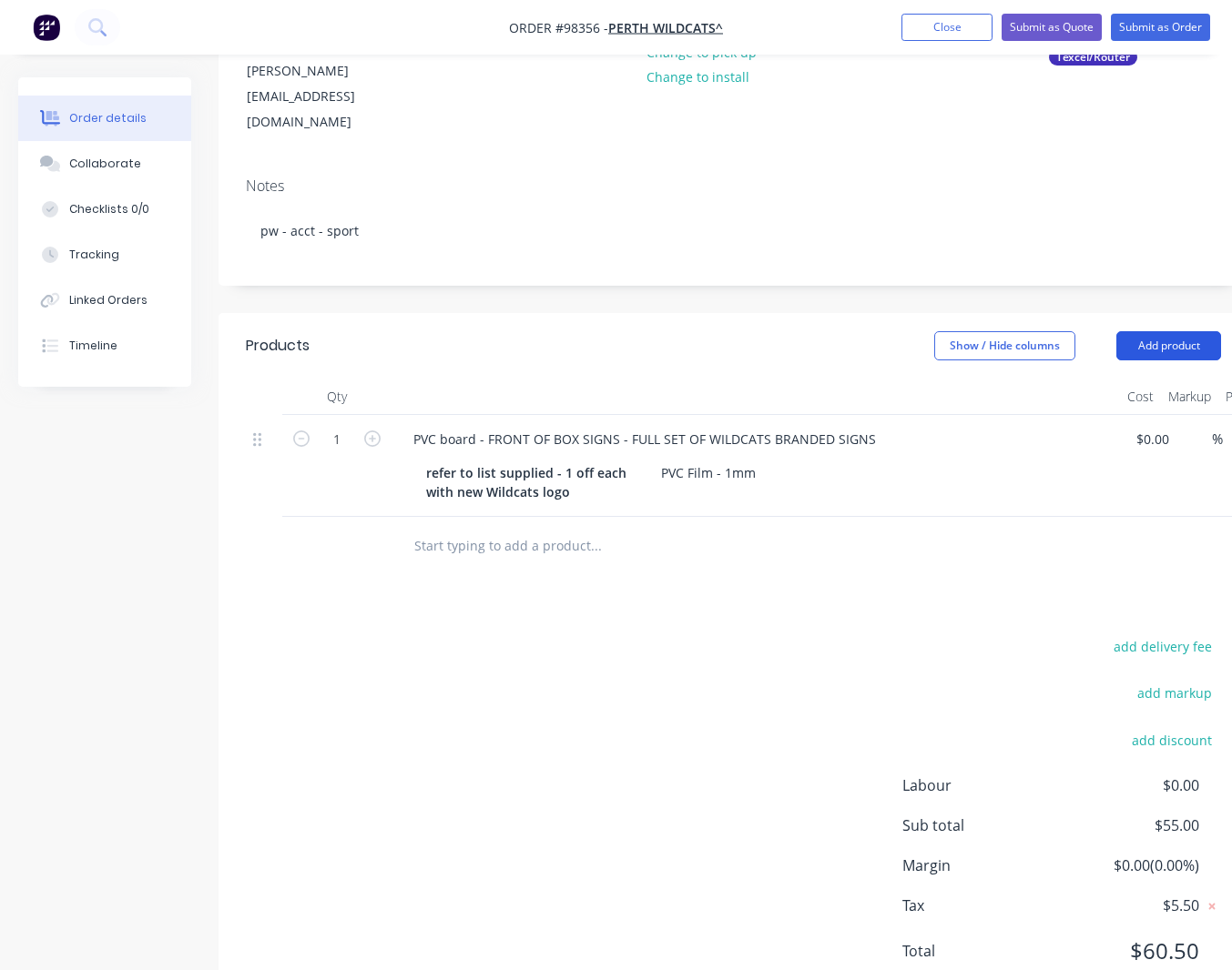
click at [1152, 331] on button "Add product" at bounding box center [1168, 345] width 104 height 29
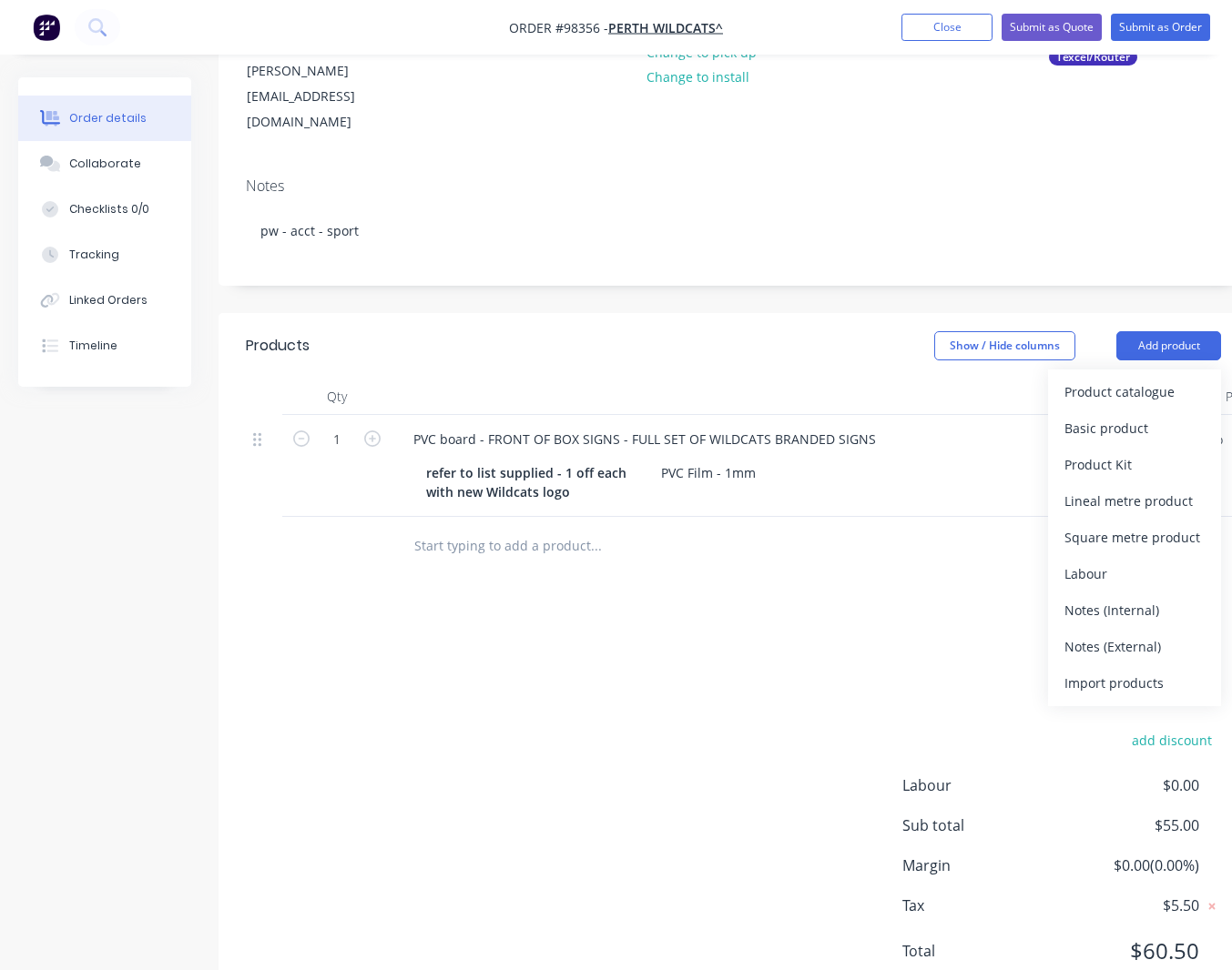
click at [1095, 633] on div "Notes (External)" at bounding box center [1135, 646] width 140 height 27
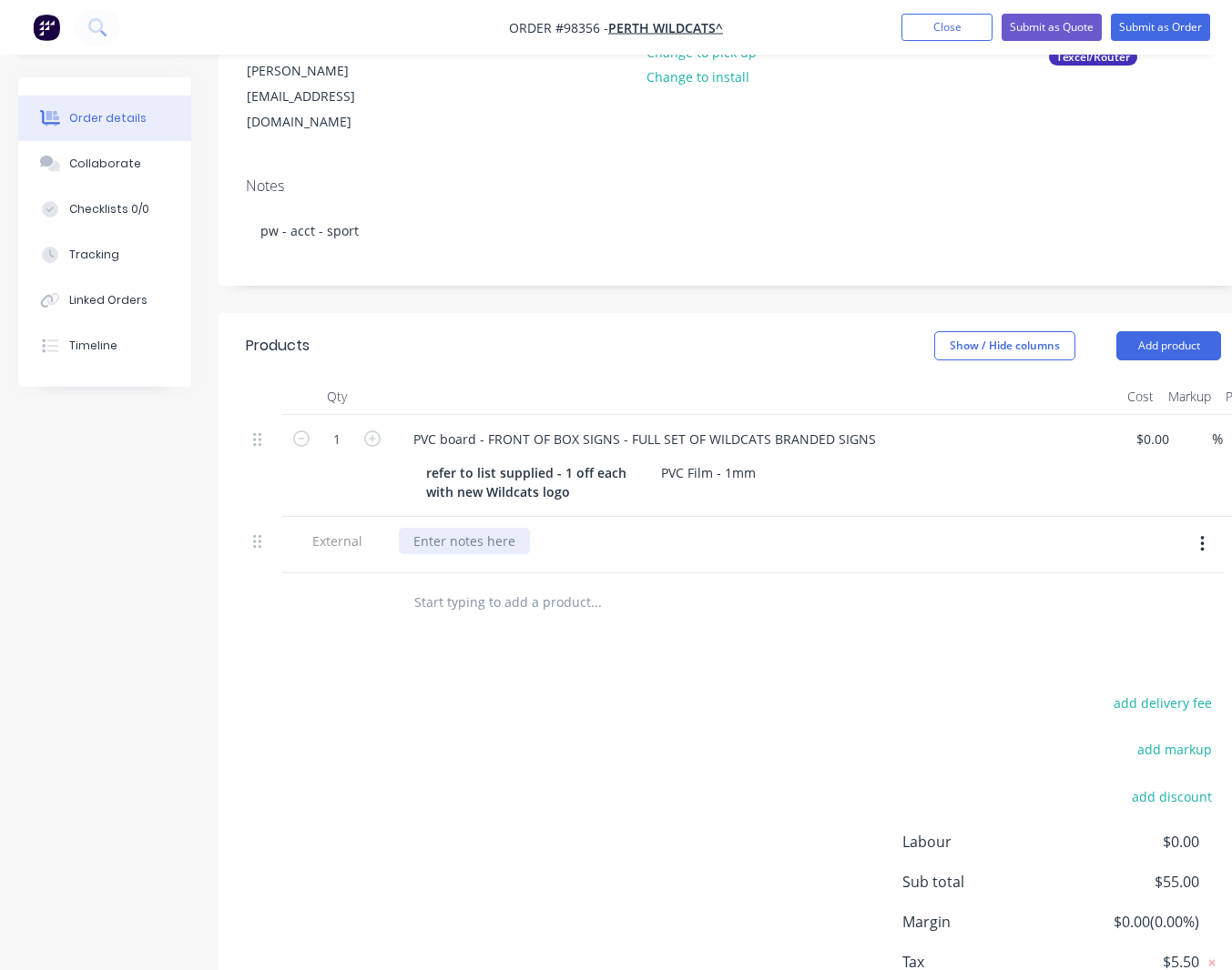
click at [481, 528] on div at bounding box center [464, 541] width 131 height 27
paste div
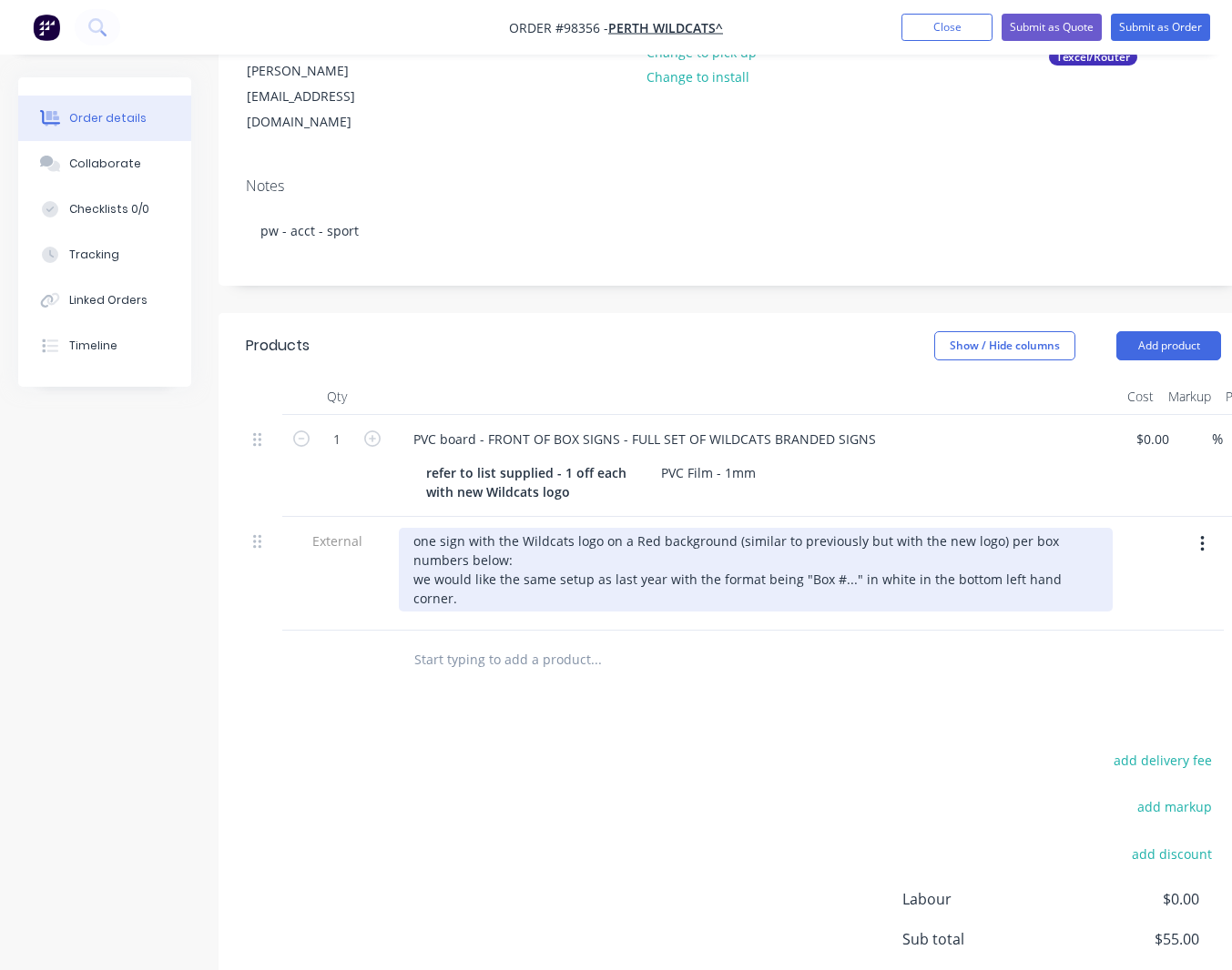
click at [413, 528] on div "one sign with the Wildcats logo on a Red background (similar to previously but …" at bounding box center [756, 569] width 714 height 83
click at [462, 528] on div "one sign with the Wildcats logo on a Red background (similar to previously but …" at bounding box center [756, 569] width 714 height 83
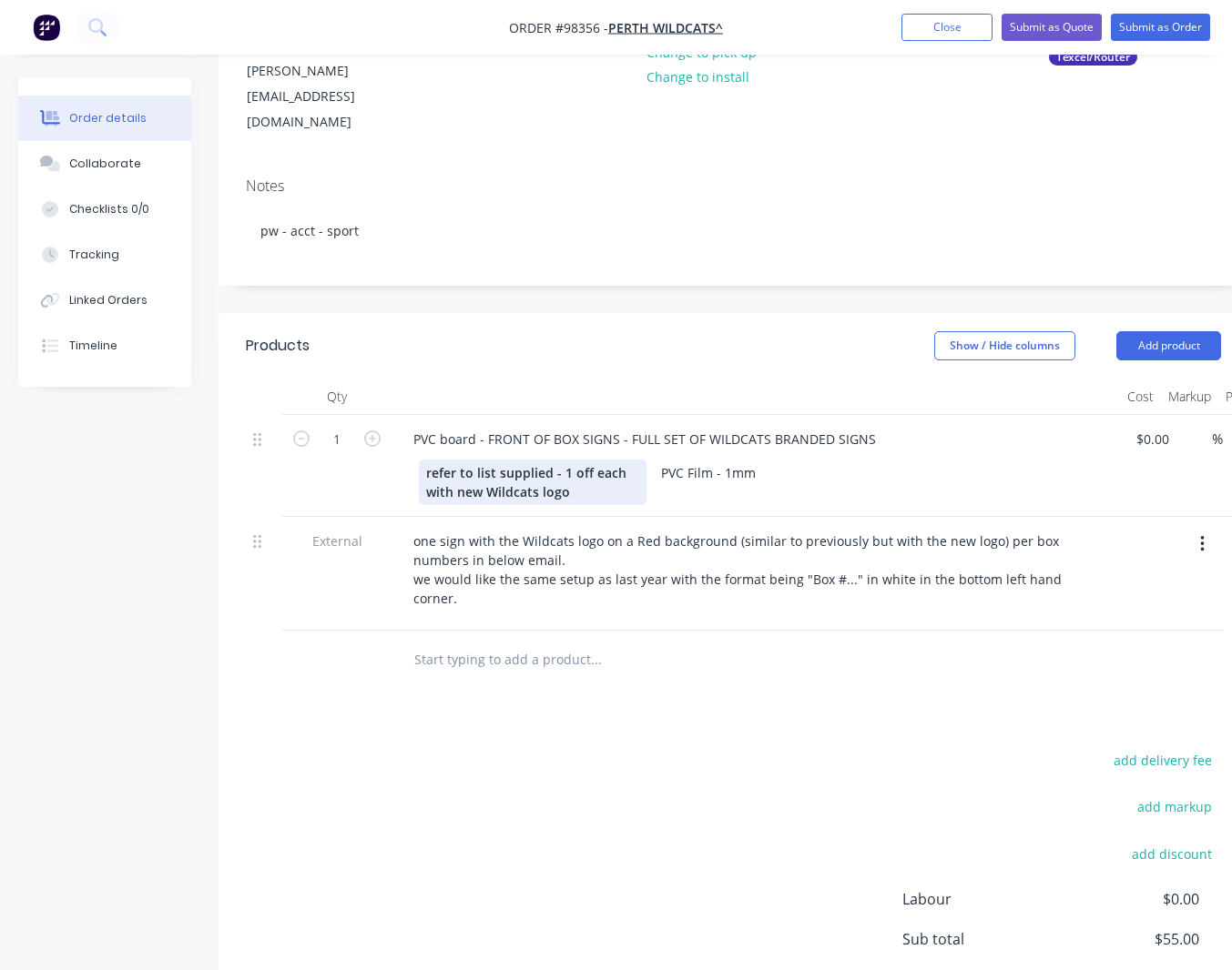
click at [570, 460] on div "refer to list supplied - 1 off each with new Wildcats logo" at bounding box center [532, 483] width 228 height 46
drag, startPoint x: 569, startPoint y: 441, endPoint x: 388, endPoint y: 411, distance: 183.5
click at [419, 460] on div "refer to list supplied - 1 off each with new Wildcats logo" at bounding box center [532, 483] width 228 height 46
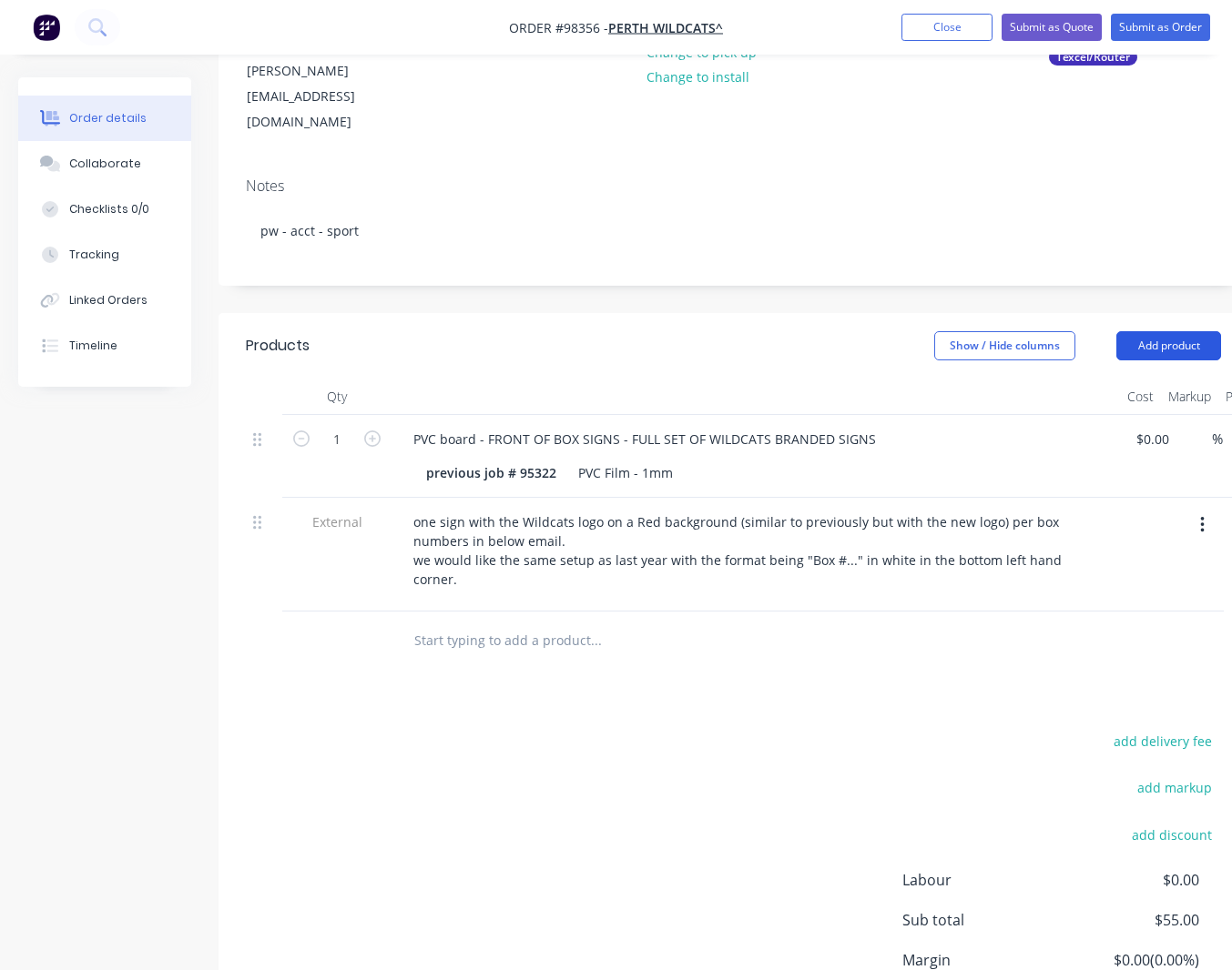
click at [1169, 331] on button "Add product" at bounding box center [1168, 345] width 104 height 29
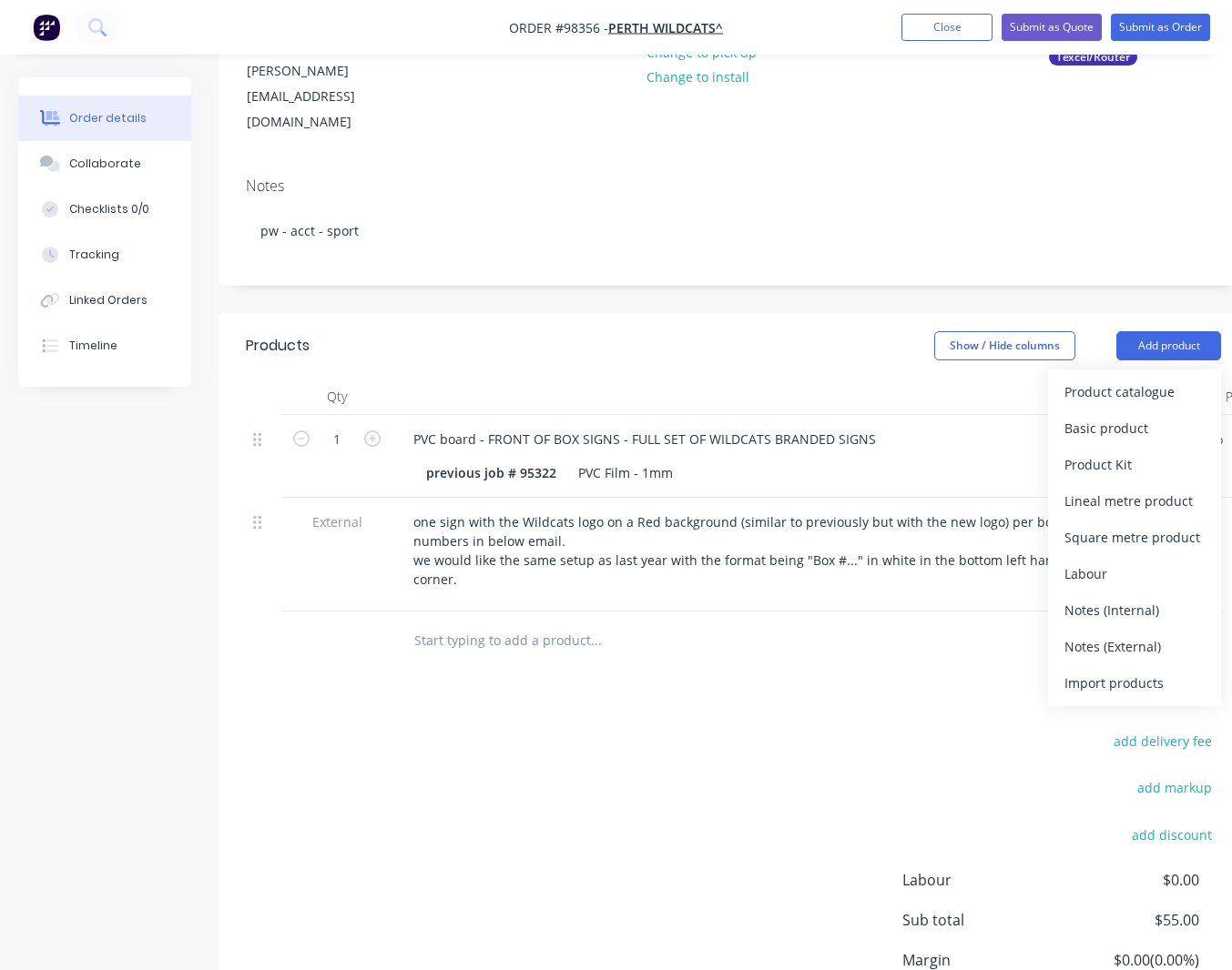
drag, startPoint x: 1075, startPoint y: 594, endPoint x: 1033, endPoint y: 602, distance: 42.8
click at [1075, 633] on div "Notes (External)" at bounding box center [1135, 646] width 140 height 27
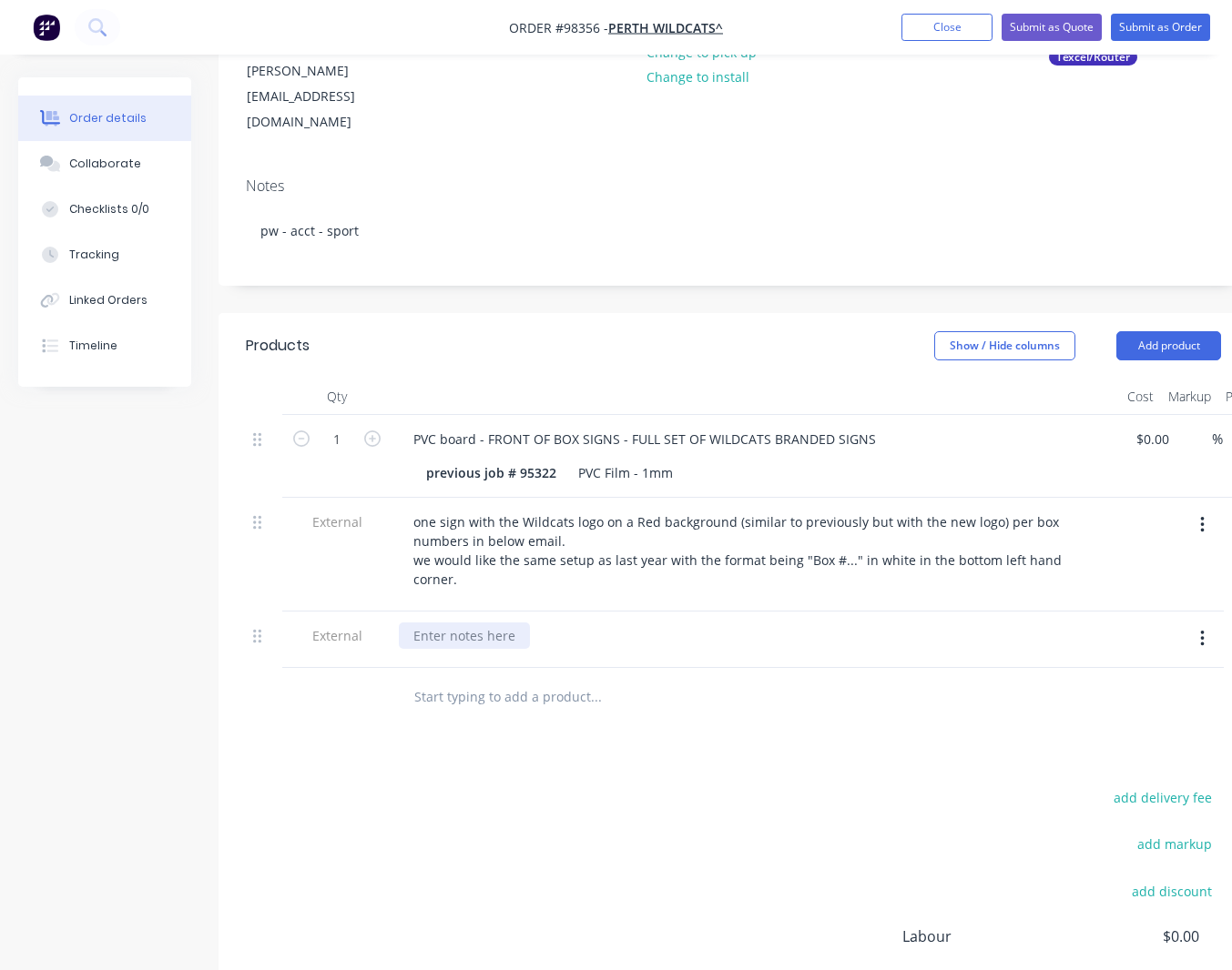
click at [445, 622] on div at bounding box center [464, 635] width 131 height 27
click at [616, 622] on div "send proof to [PERSON_NAME] for approvsl prior to printing" at bounding box center [597, 635] width 396 height 27
click at [1138, 331] on button "Add product" at bounding box center [1168, 345] width 104 height 29
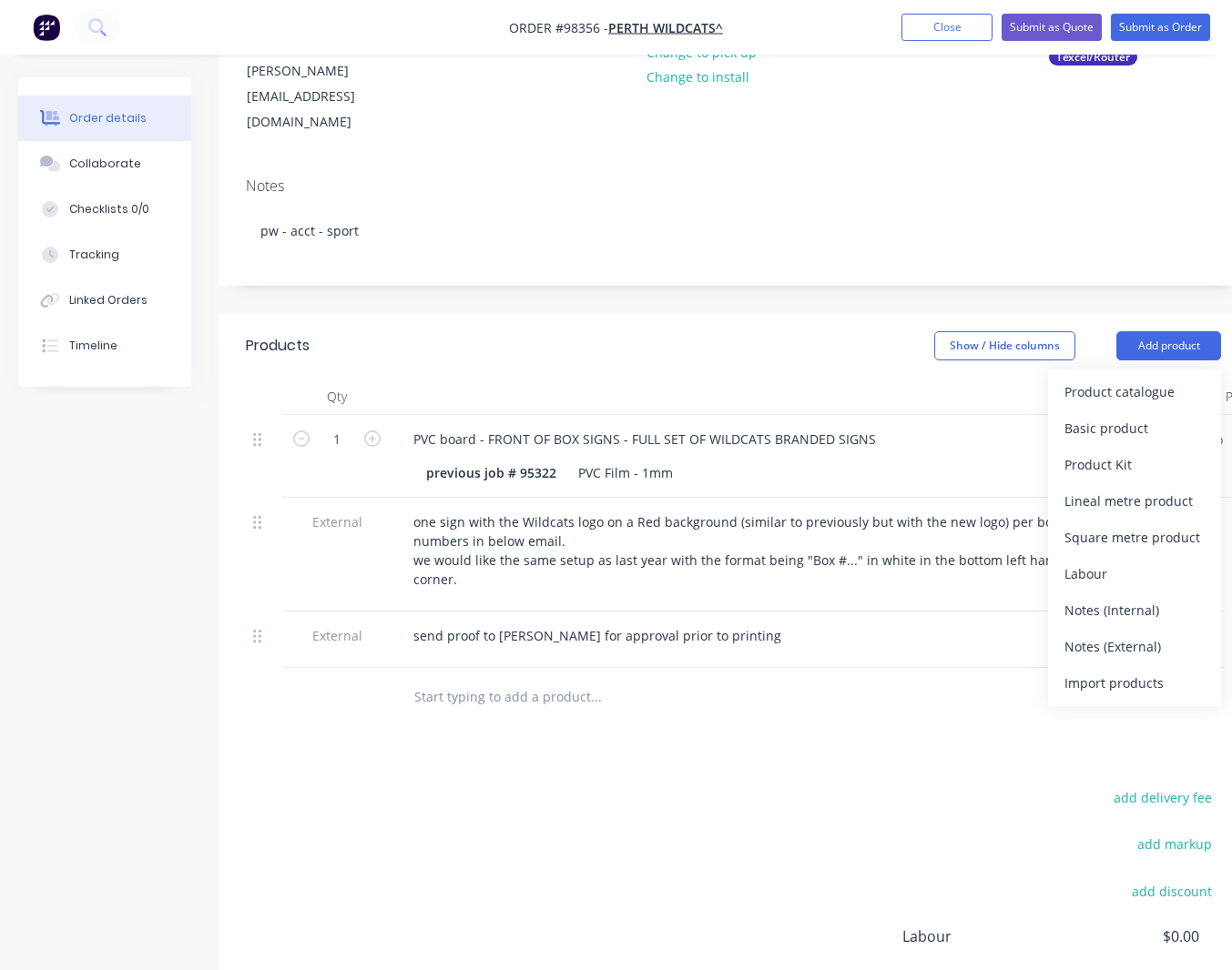
drag, startPoint x: 1118, startPoint y: 603, endPoint x: 1077, endPoint y: 597, distance: 41.4
click at [1118, 633] on div "Notes (External)" at bounding box center [1135, 646] width 140 height 27
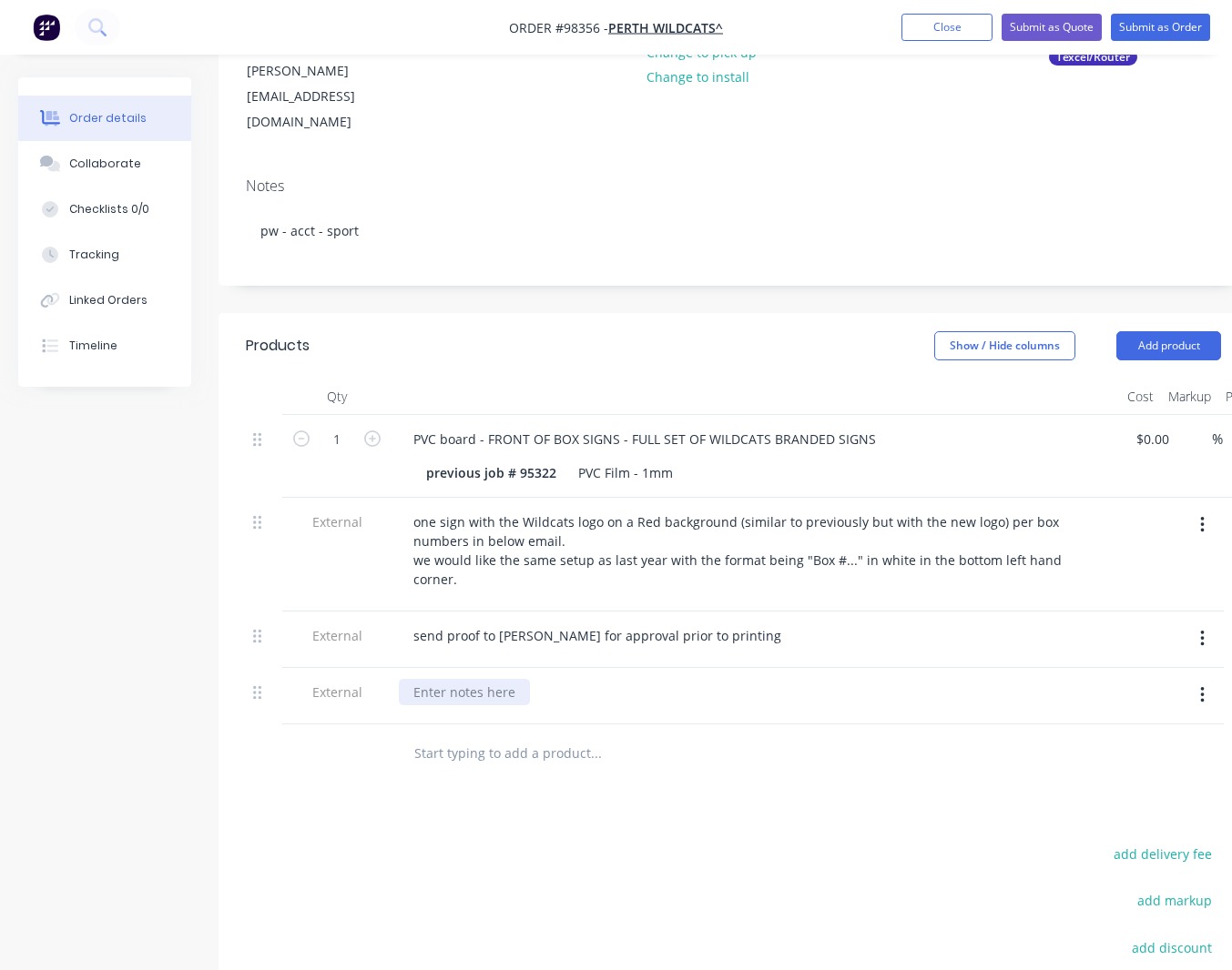
click at [473, 679] on div at bounding box center [464, 692] width 131 height 27
drag, startPoint x: 378, startPoint y: 455, endPoint x: 374, endPoint y: 440, distance: 15.5
click at [373, 452] on div "1 PVC board - FRONT OF BOX SIGNS - FULL SET OF WILDCATS BRANDED SIGNS previous …" at bounding box center [733, 569] width 975 height 309
click at [279, 415] on div "1 PVC board - FRONT OF BOX SIGNS - FULL SET OF WILDCATS BRANDED SIGNS previous …" at bounding box center [733, 569] width 975 height 309
click at [330, 426] on input "1" at bounding box center [337, 439] width 48 height 27
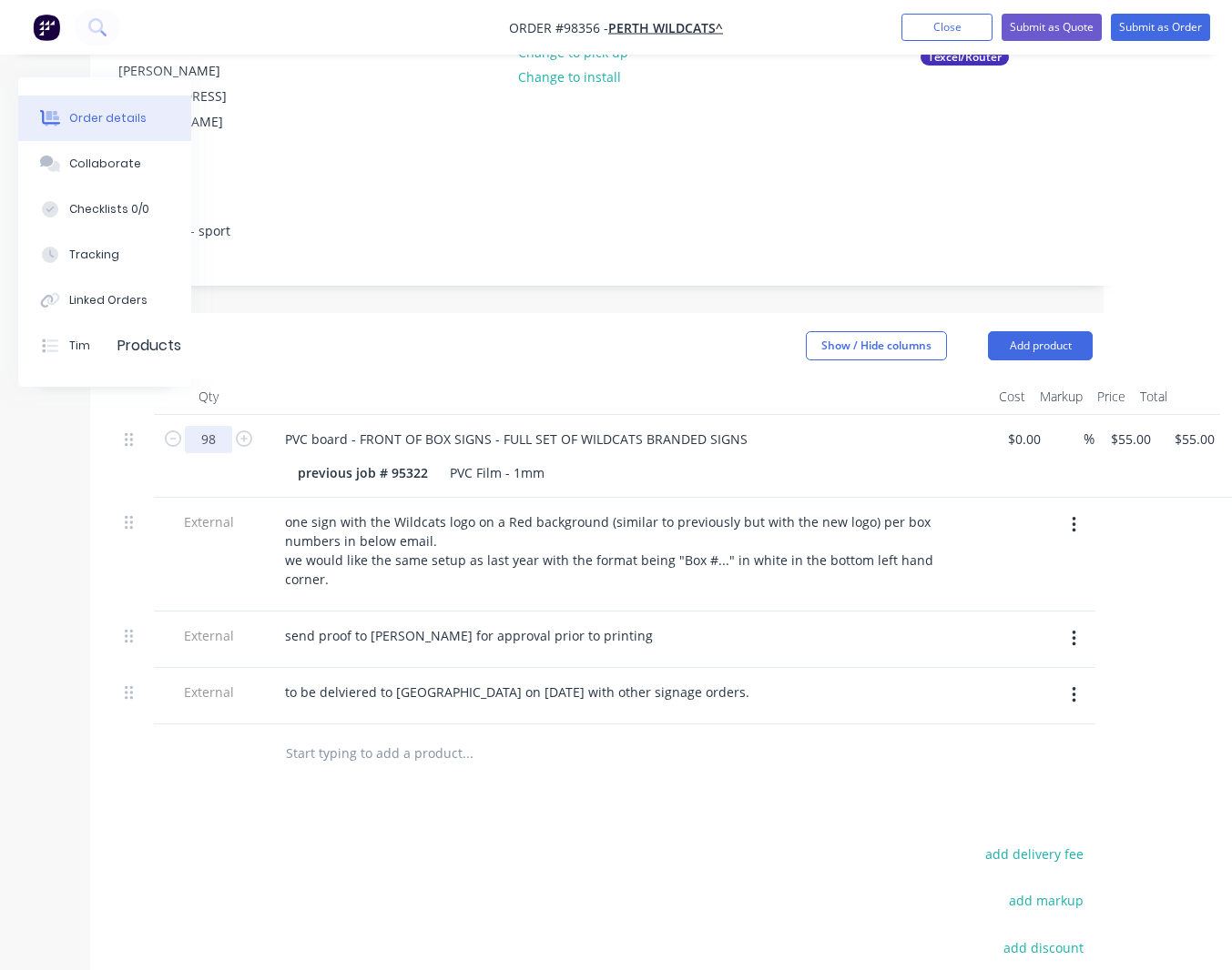
scroll to position [273, 164]
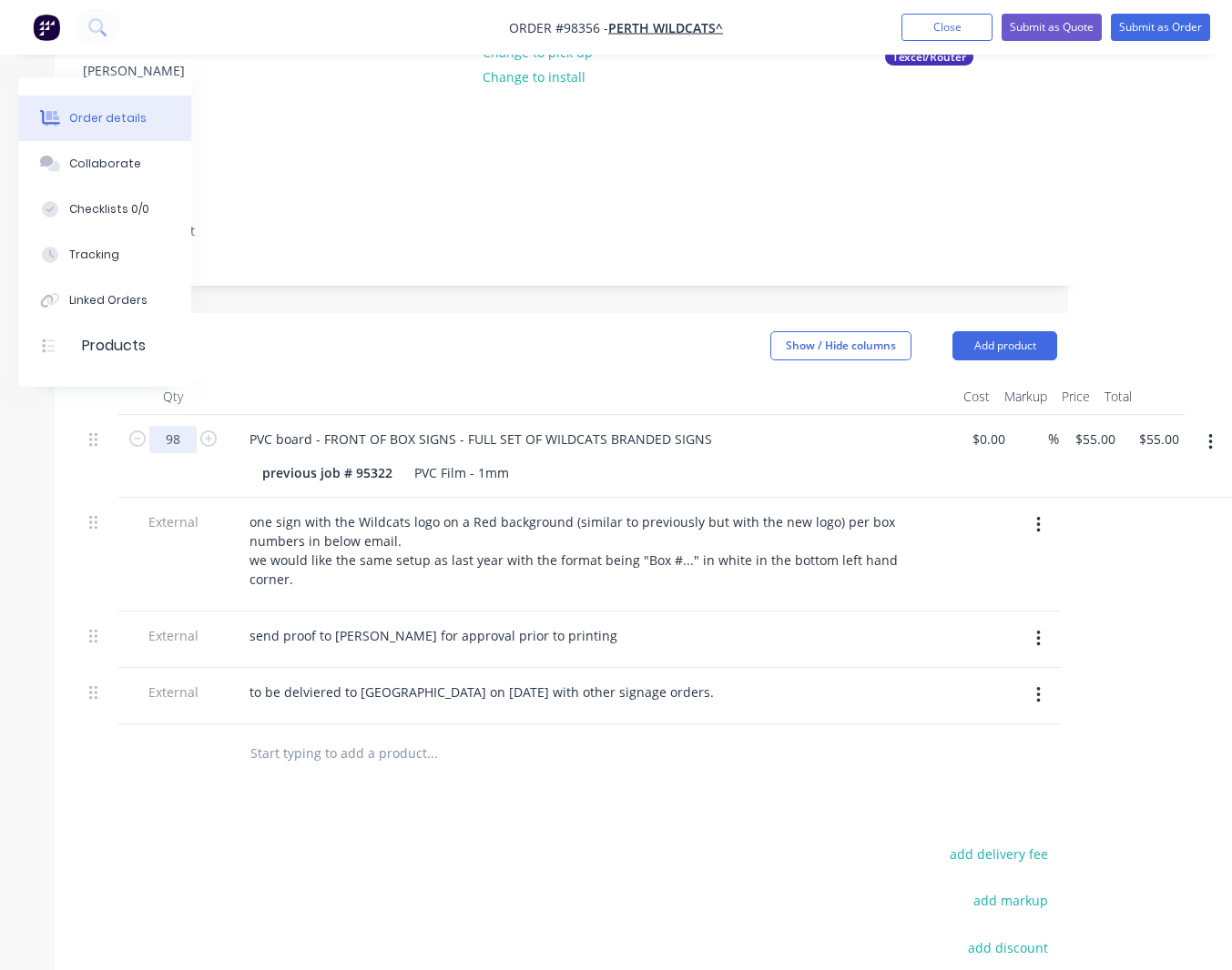
type input "98"
type input "$5,390.00"
drag, startPoint x: 1063, startPoint y: 396, endPoint x: 1075, endPoint y: 388, distance: 14.4
click at [1067, 415] on div "$55.00 $55.00" at bounding box center [1091, 456] width 64 height 82
drag, startPoint x: 1103, startPoint y: 399, endPoint x: 1100, endPoint y: 411, distance: 12.4
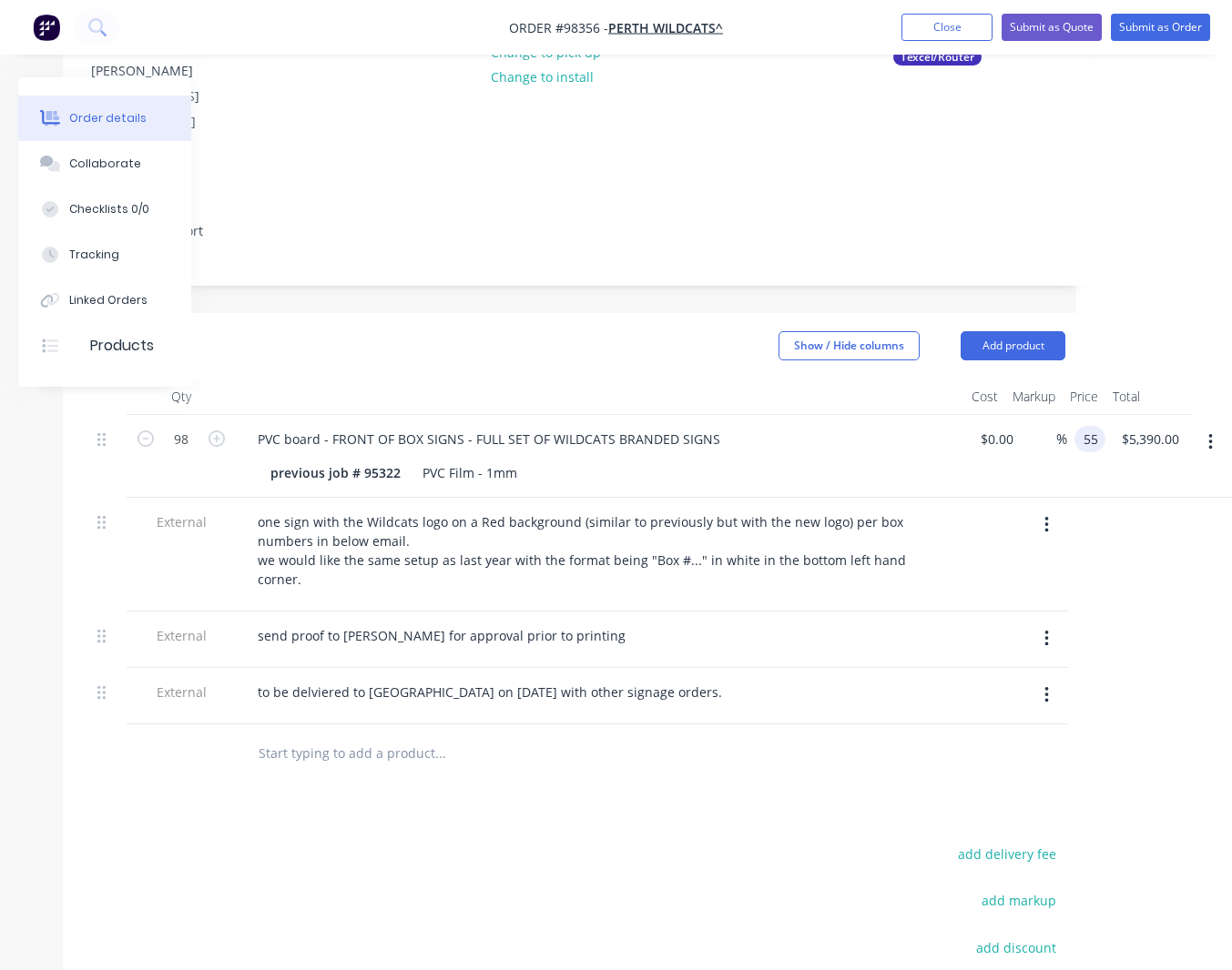
click at [1096, 426] on input "55" at bounding box center [1094, 439] width 24 height 27
type input "$49.50"
type input "$4,851.00"
click at [964, 331] on button "Add product" at bounding box center [1015, 345] width 104 height 29
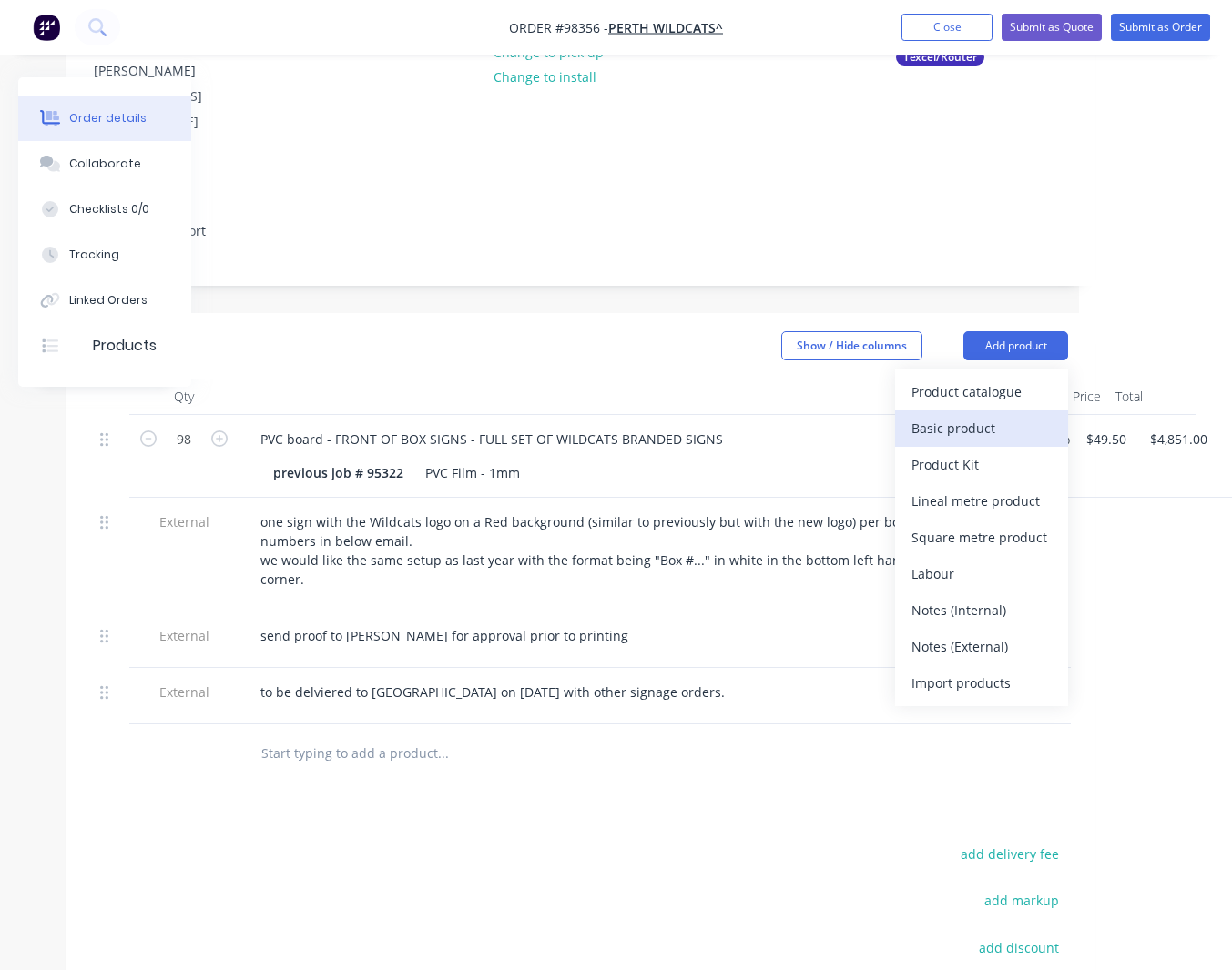
click at [1012, 410] on button "Basic product" at bounding box center [981, 428] width 173 height 37
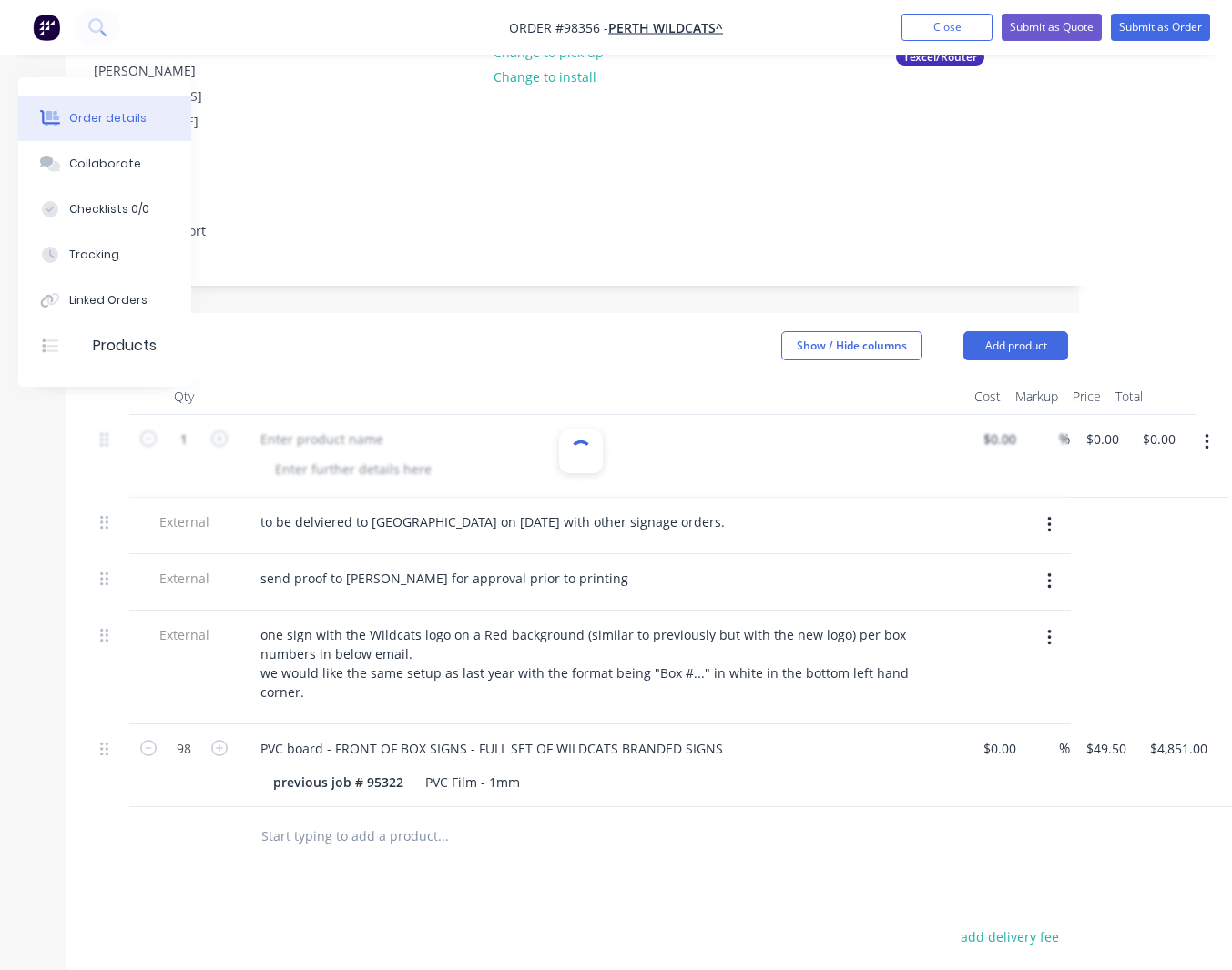
scroll to position [273, 138]
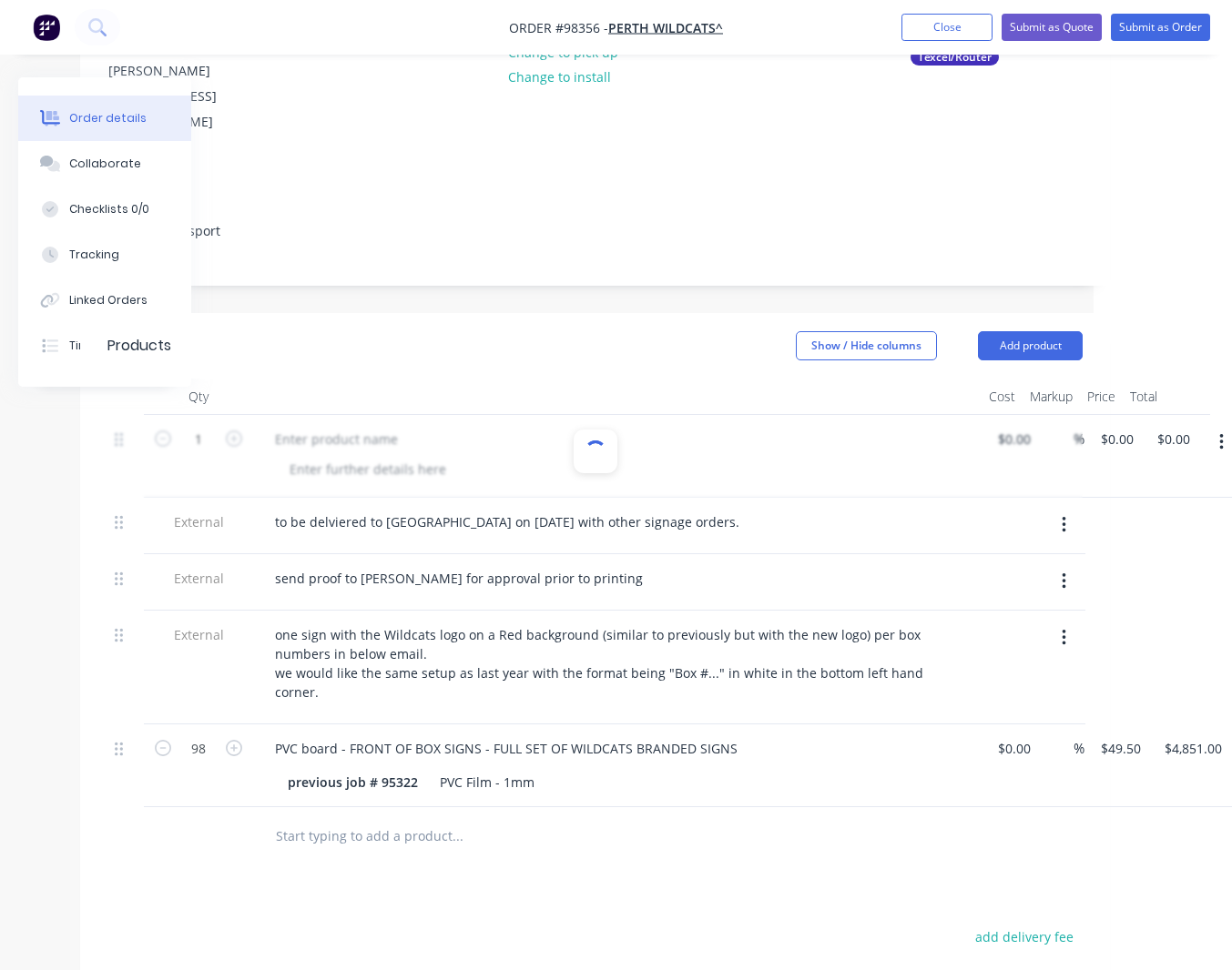
click at [360, 415] on div at bounding box center [595, 456] width 975 height 82
drag, startPoint x: 335, startPoint y: 394, endPoint x: 340, endPoint y: 415, distance: 21.6
click at [336, 415] on div at bounding box center [595, 456] width 975 height 82
click at [1121, 426] on input "0" at bounding box center [1110, 439] width 21 height 27
type input "$120.00"
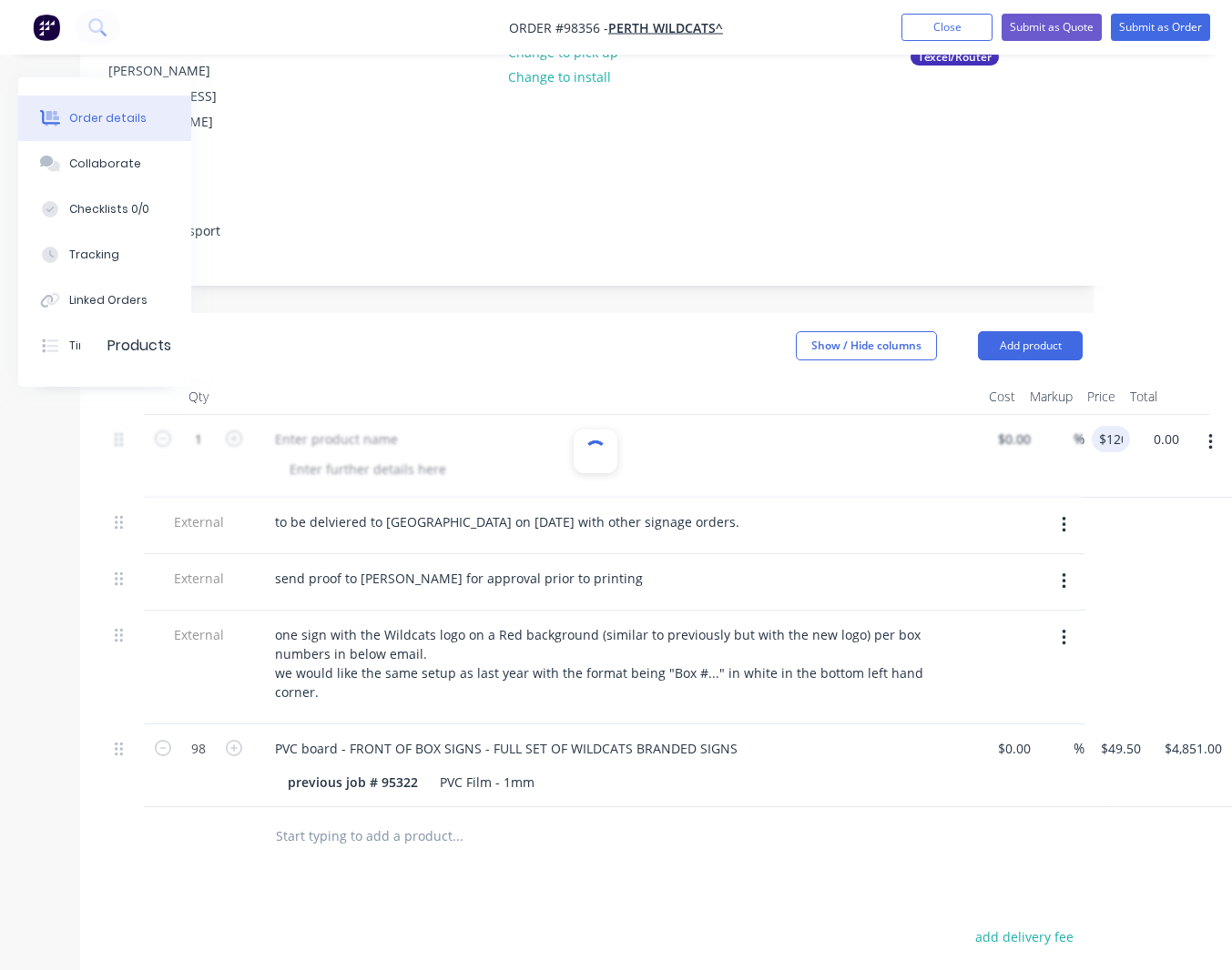
type input "120.00"
click at [313, 426] on div at bounding box center [336, 439] width 152 height 27
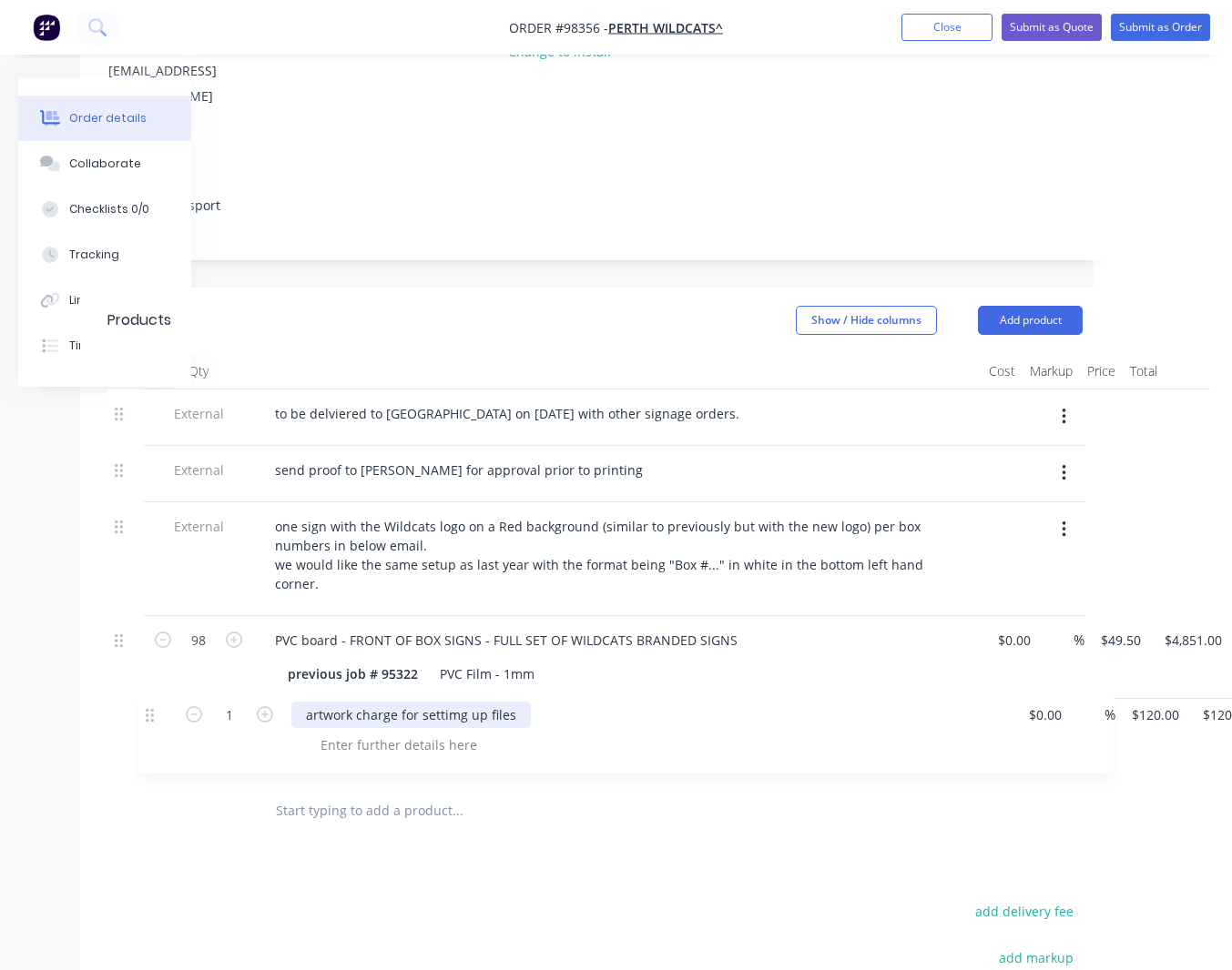
scroll to position [301, 138]
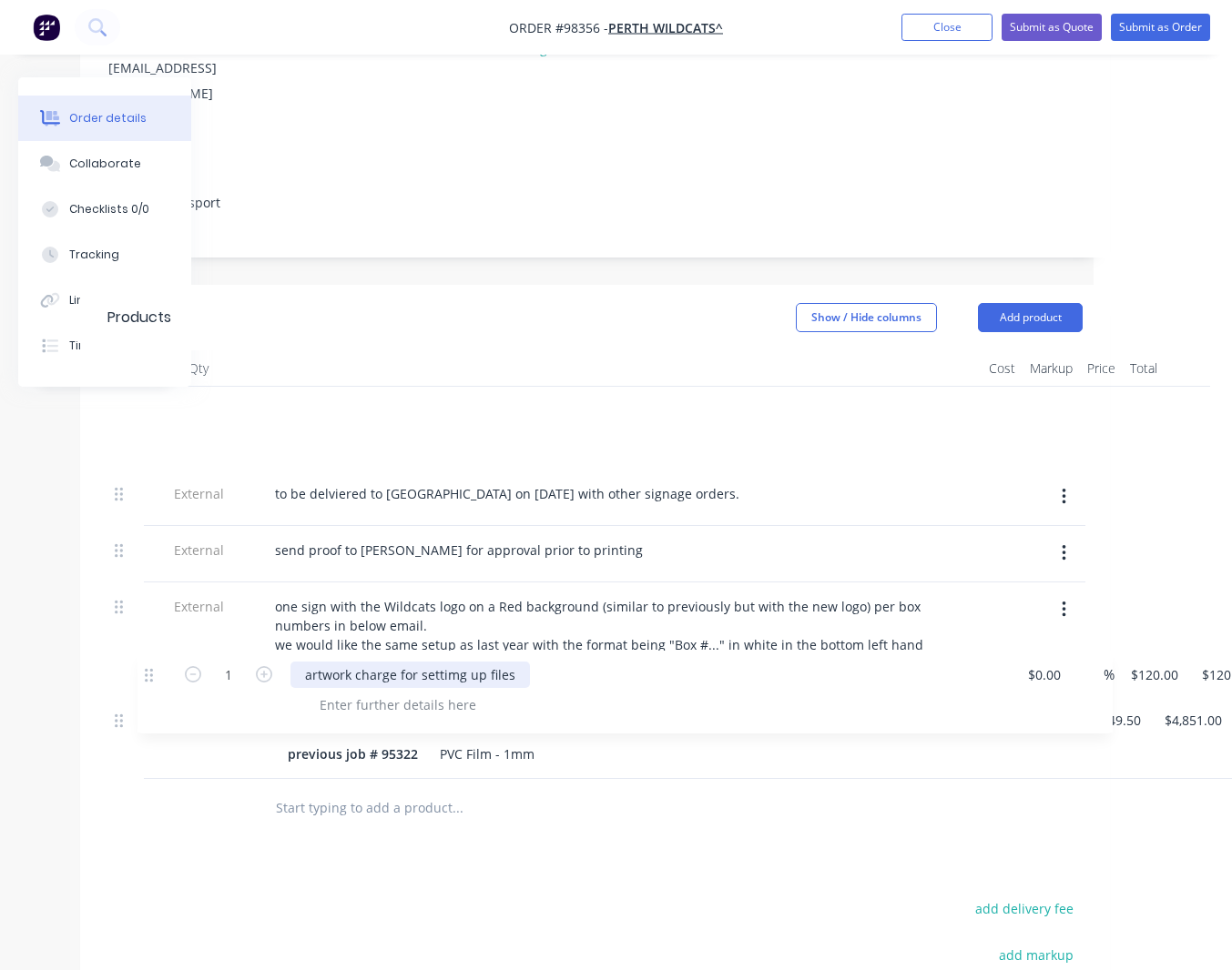
drag, startPoint x: 120, startPoint y: 393, endPoint x: 154, endPoint y: 684, distance: 293.0
click at [152, 684] on div "1 artwork charge for settimg up files $0.00 $0.00 % $120.00 $120.00 $120.00 $12…" at bounding box center [595, 582] width 975 height 393
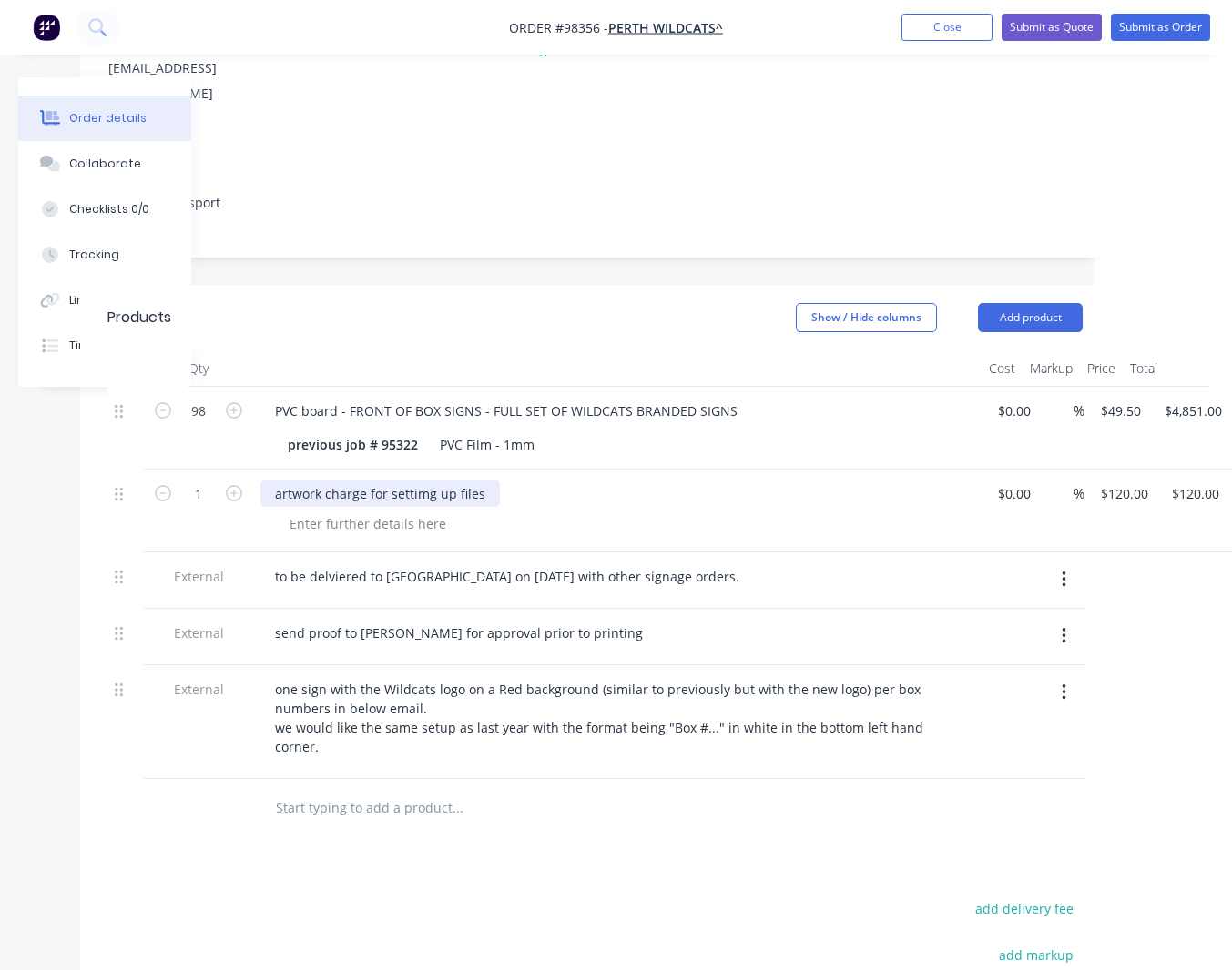
click at [428, 481] on div "artwork charge for settimg up files" at bounding box center [380, 494] width 240 height 27
drag, startPoint x: 446, startPoint y: 476, endPoint x: 291, endPoint y: 473, distance: 155.0
click at [290, 511] on div at bounding box center [368, 524] width 186 height 27
click at [957, 32] on button "Close" at bounding box center [948, 27] width 91 height 27
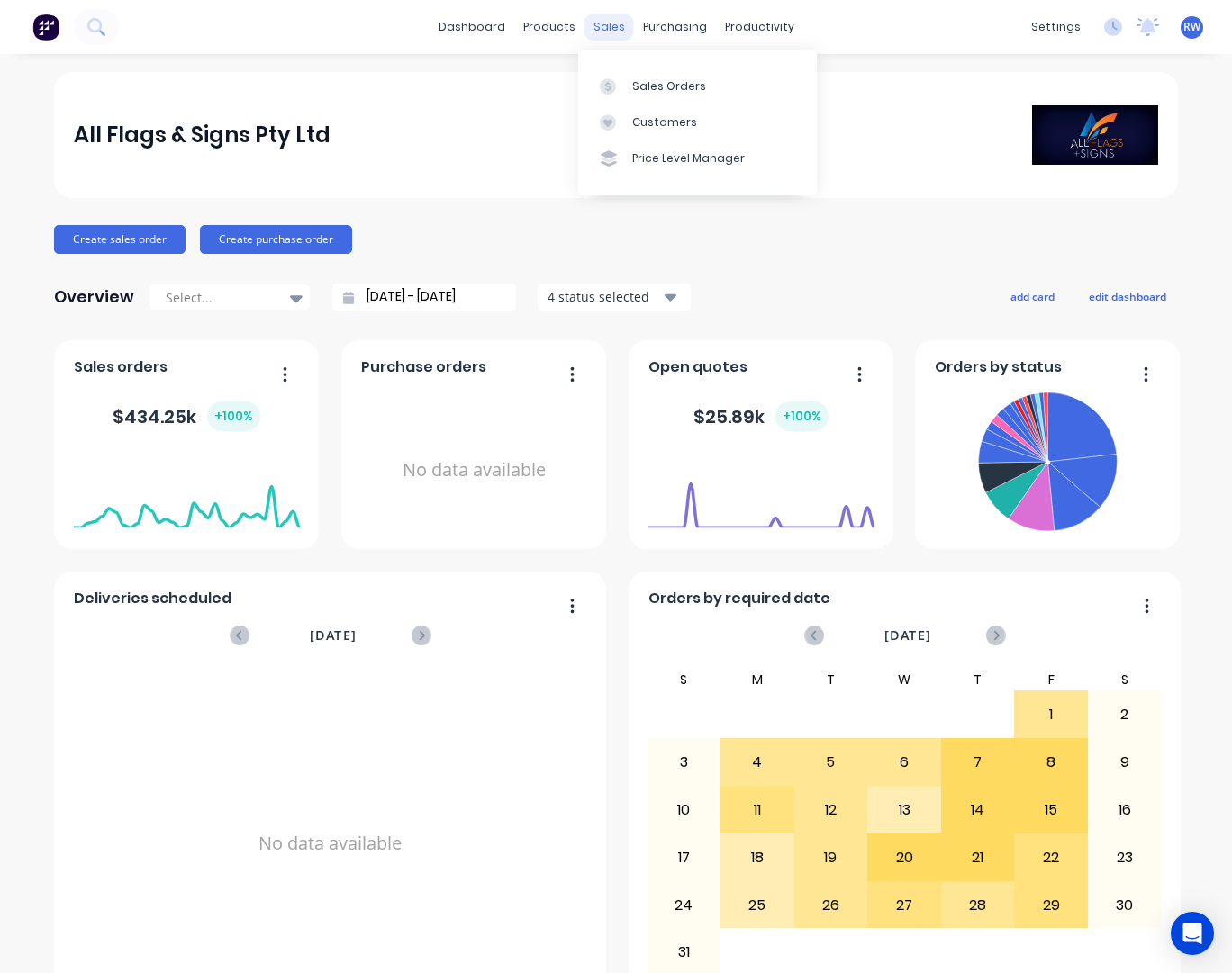
click at [606, 26] on div "sales" at bounding box center [609, 27] width 49 height 27
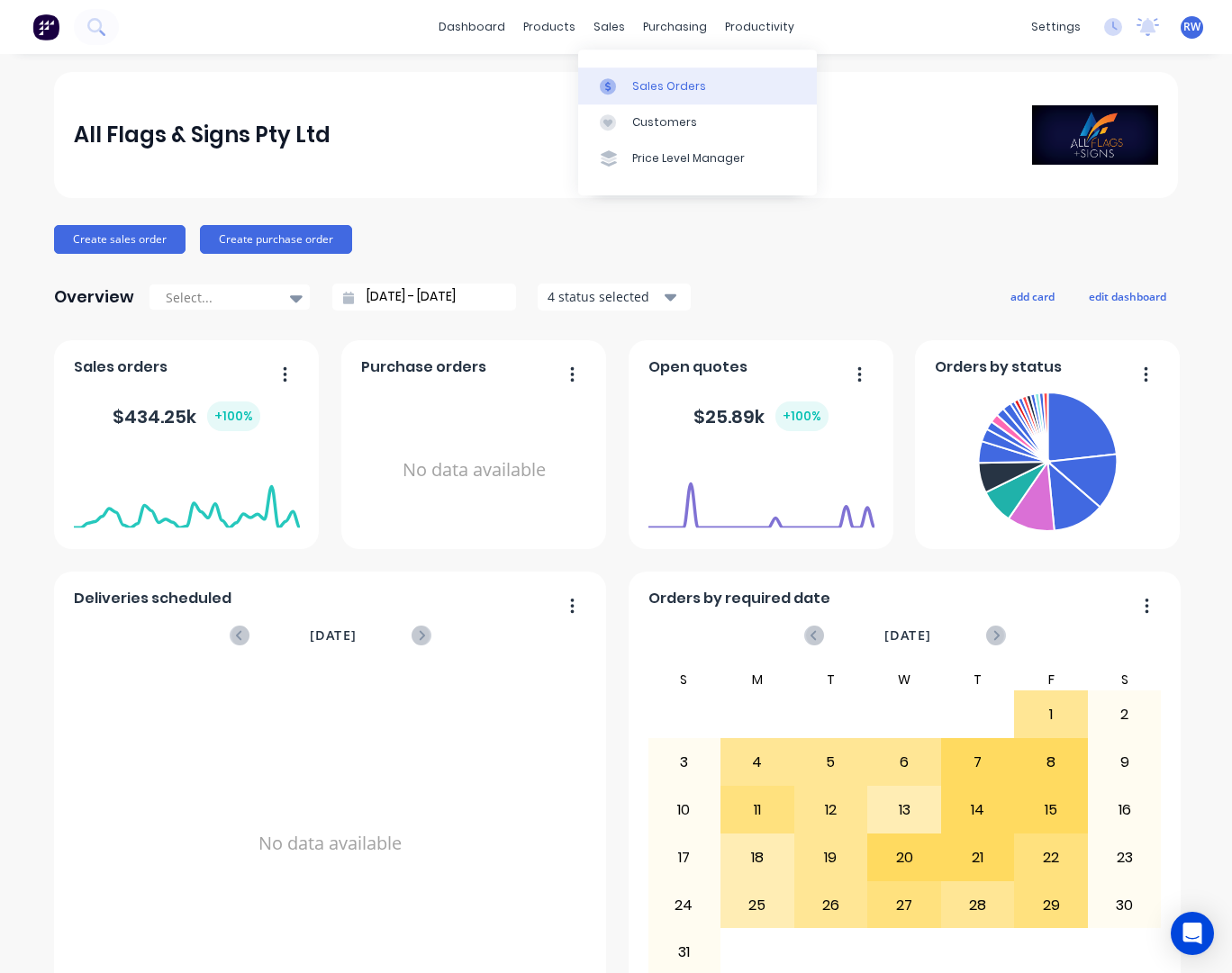
click at [644, 87] on div "Sales Orders" at bounding box center [669, 86] width 74 height 16
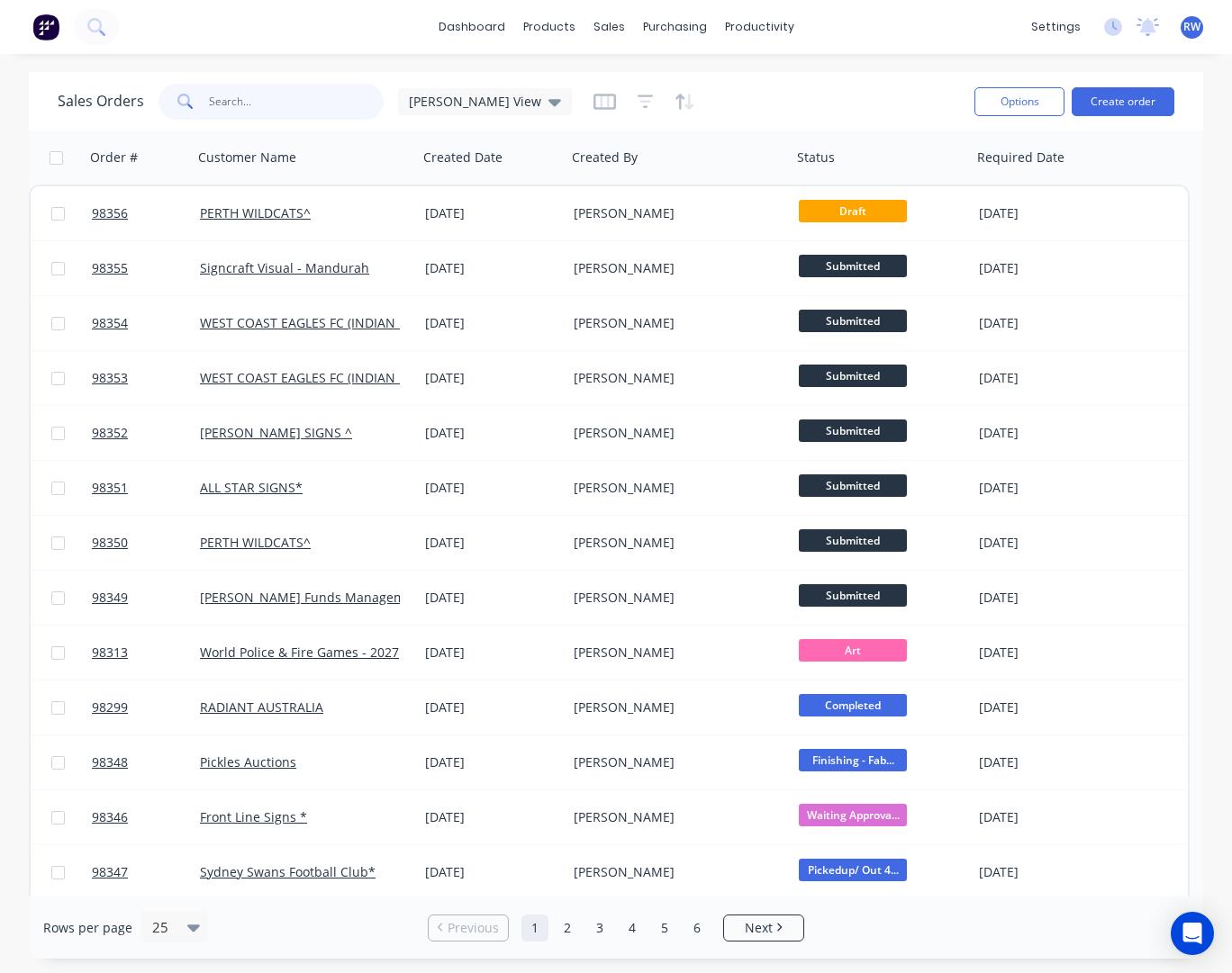
click at [237, 106] on input "text" at bounding box center [296, 101] width 176 height 36
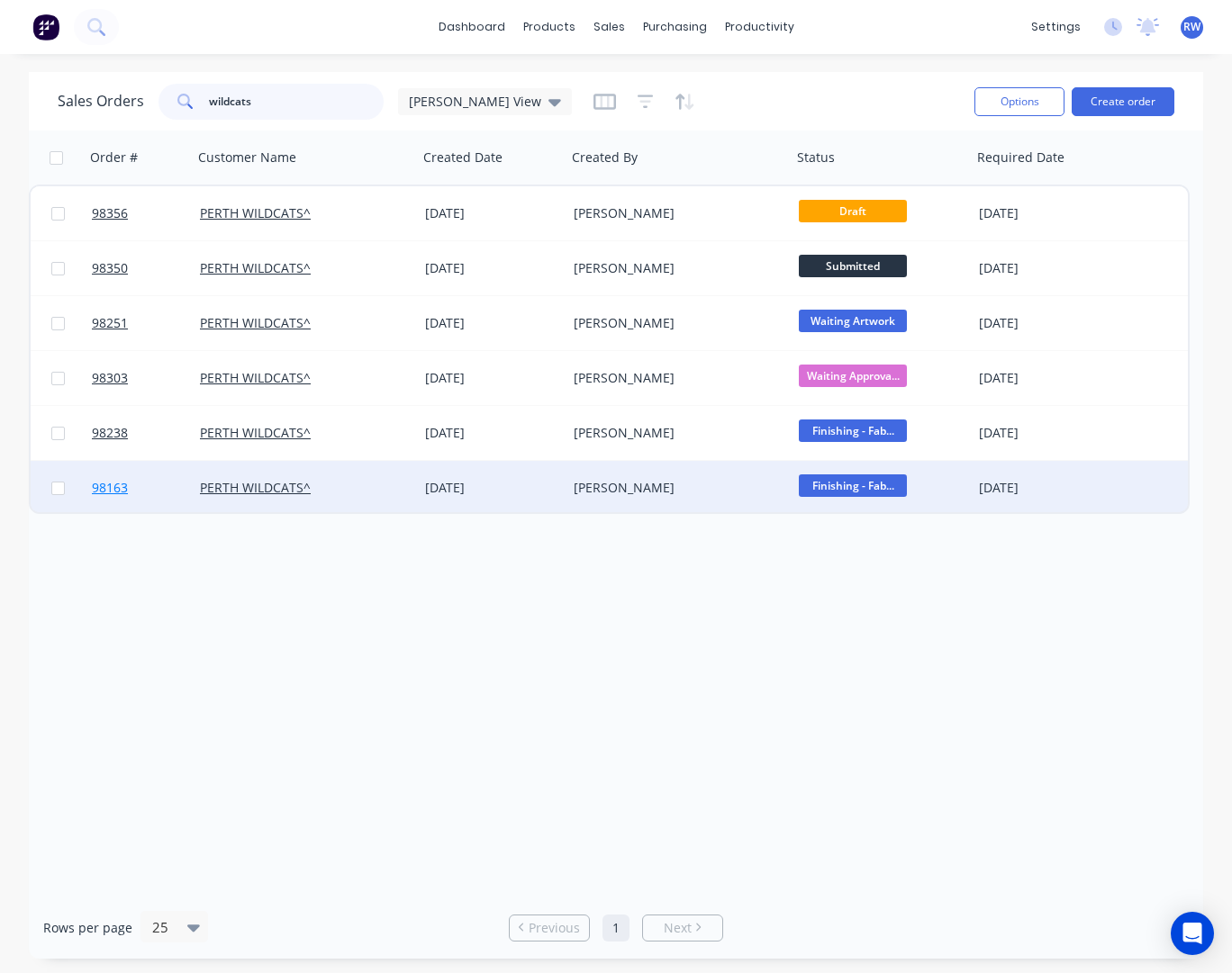
type input "wildcats"
click at [114, 492] on span "98163" at bounding box center [109, 487] width 36 height 18
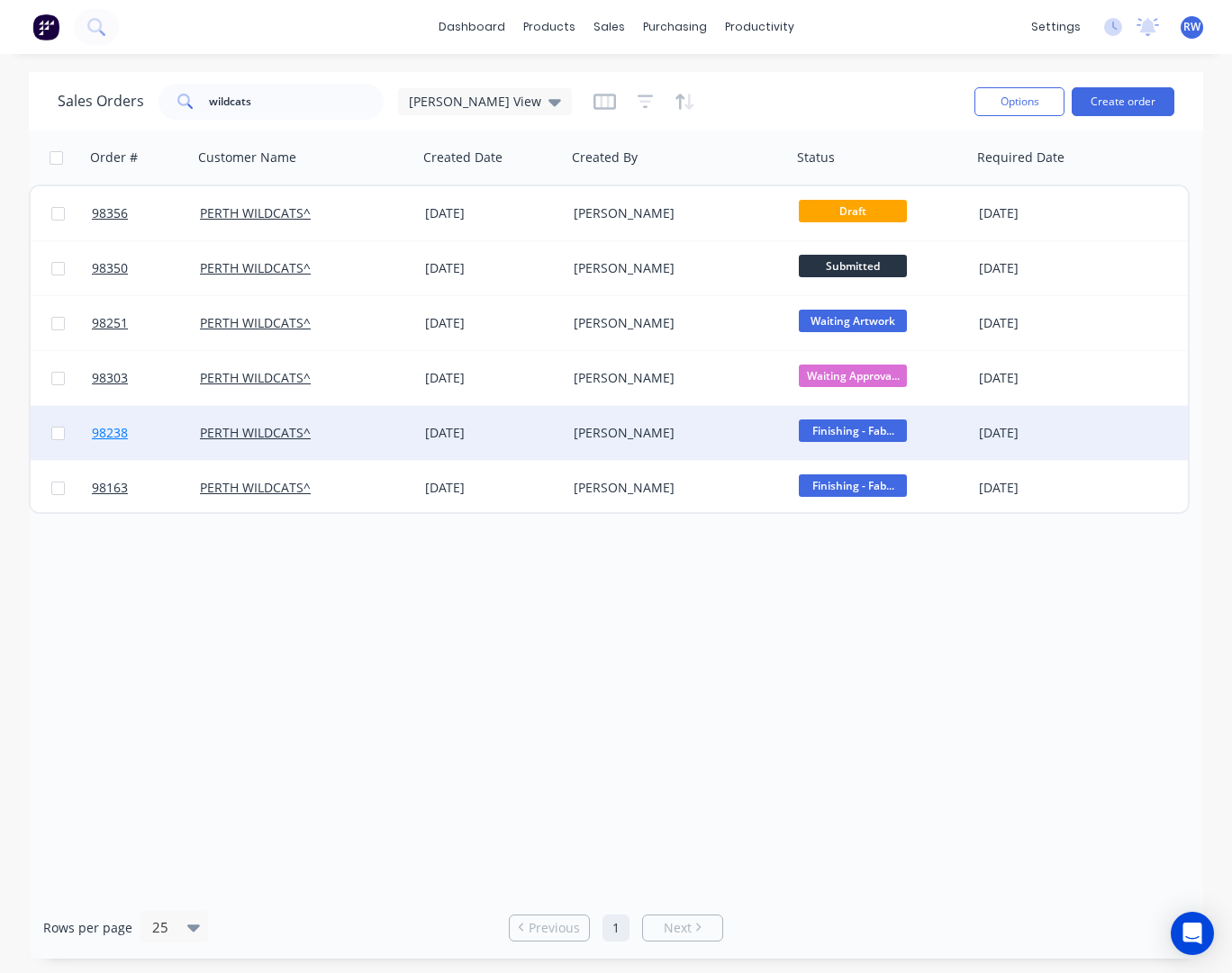
click at [116, 438] on span "98238" at bounding box center [109, 432] width 36 height 18
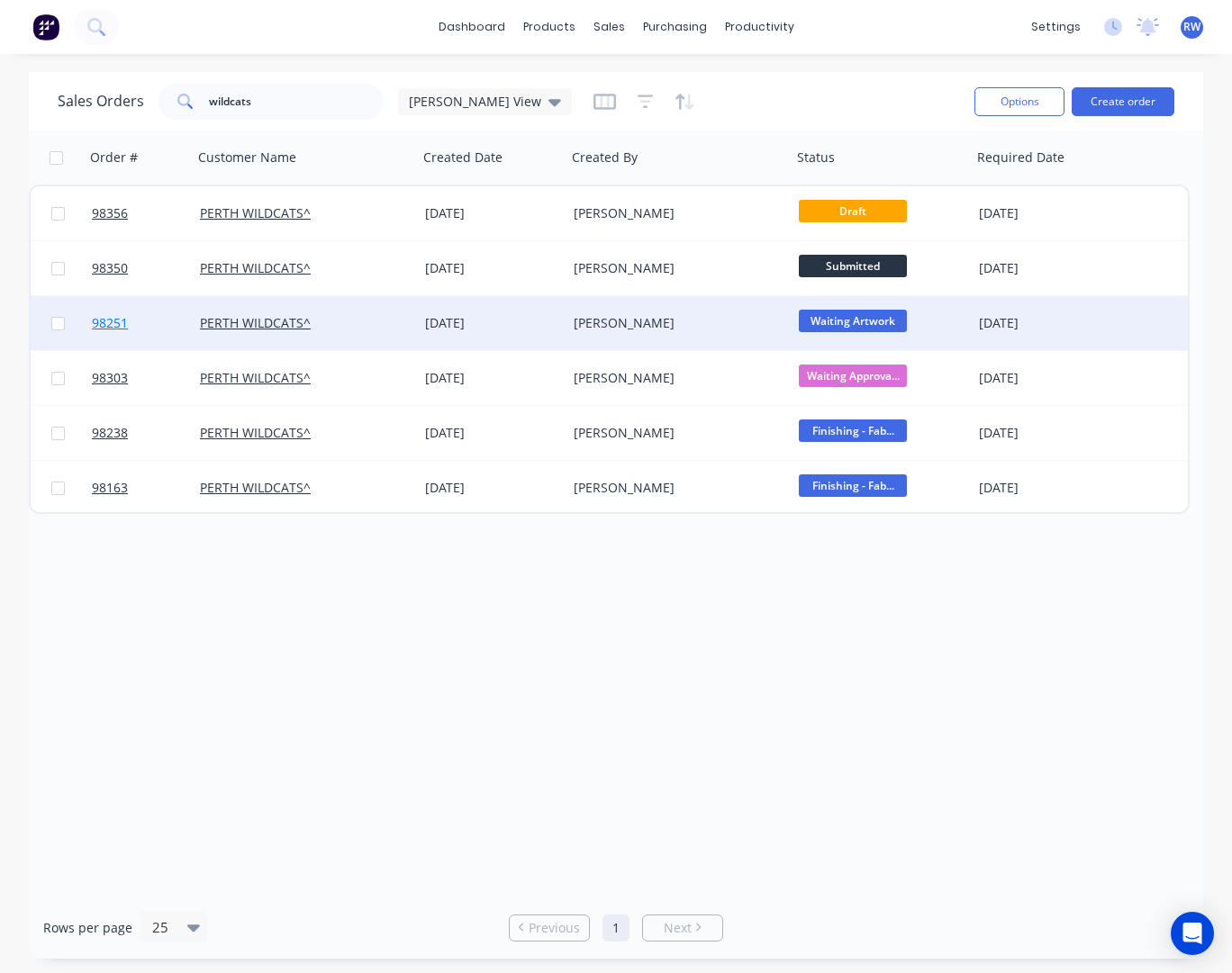
click at [117, 324] on span "98251" at bounding box center [109, 323] width 36 height 18
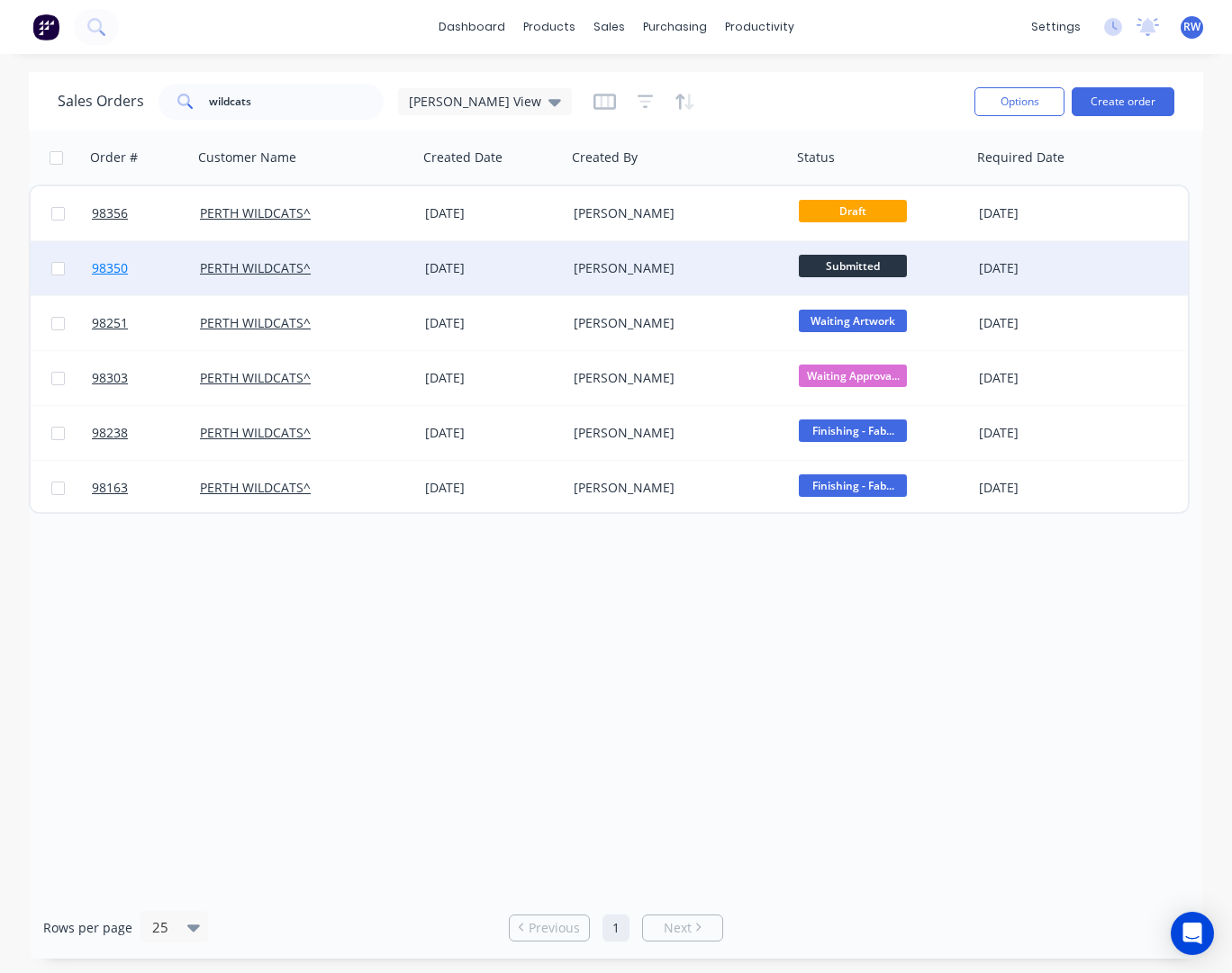
click at [114, 269] on span "98350" at bounding box center [109, 268] width 36 height 18
